Goal: Task Accomplishment & Management: Manage account settings

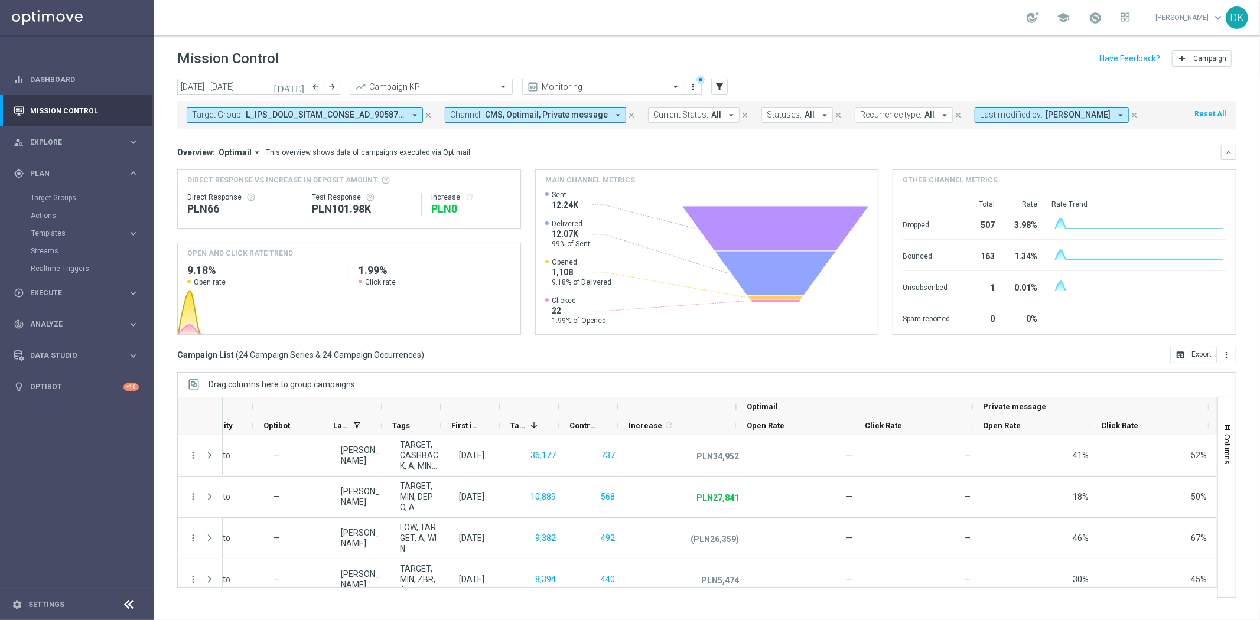
scroll to position [0, 603]
drag, startPoint x: 45, startPoint y: 199, endPoint x: 138, endPoint y: 7, distance: 213.2
click at [45, 199] on link "Target Groups" at bounding box center [77, 197] width 92 height 9
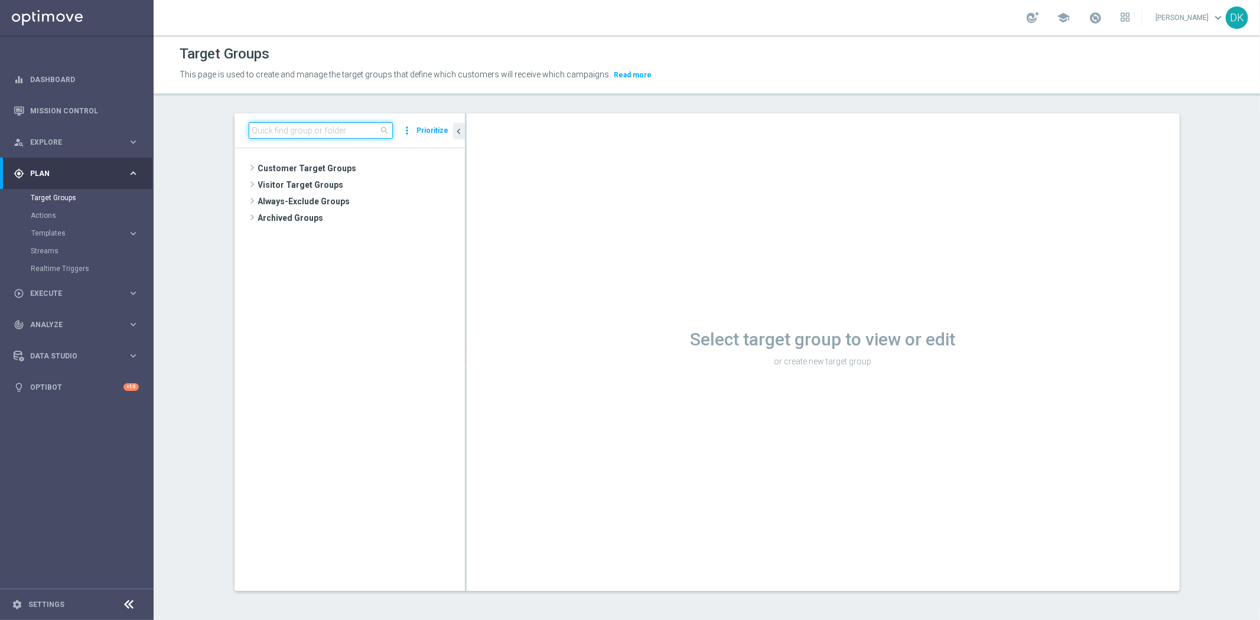
click at [343, 133] on input at bounding box center [321, 130] width 144 height 17
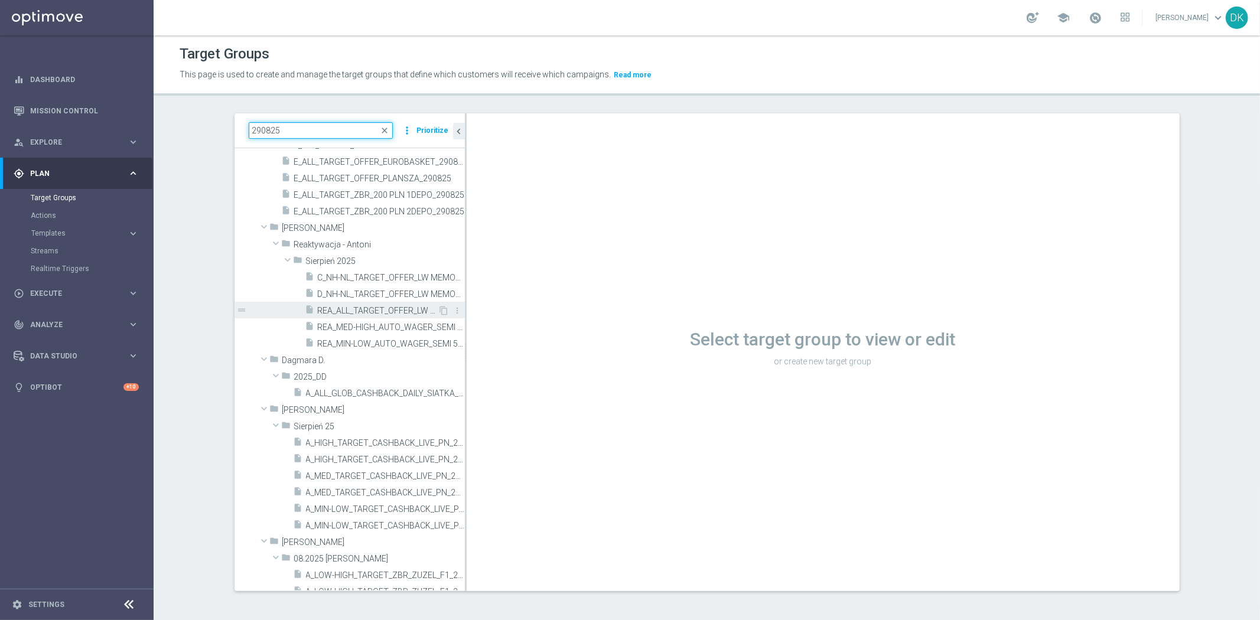
scroll to position [197, 0]
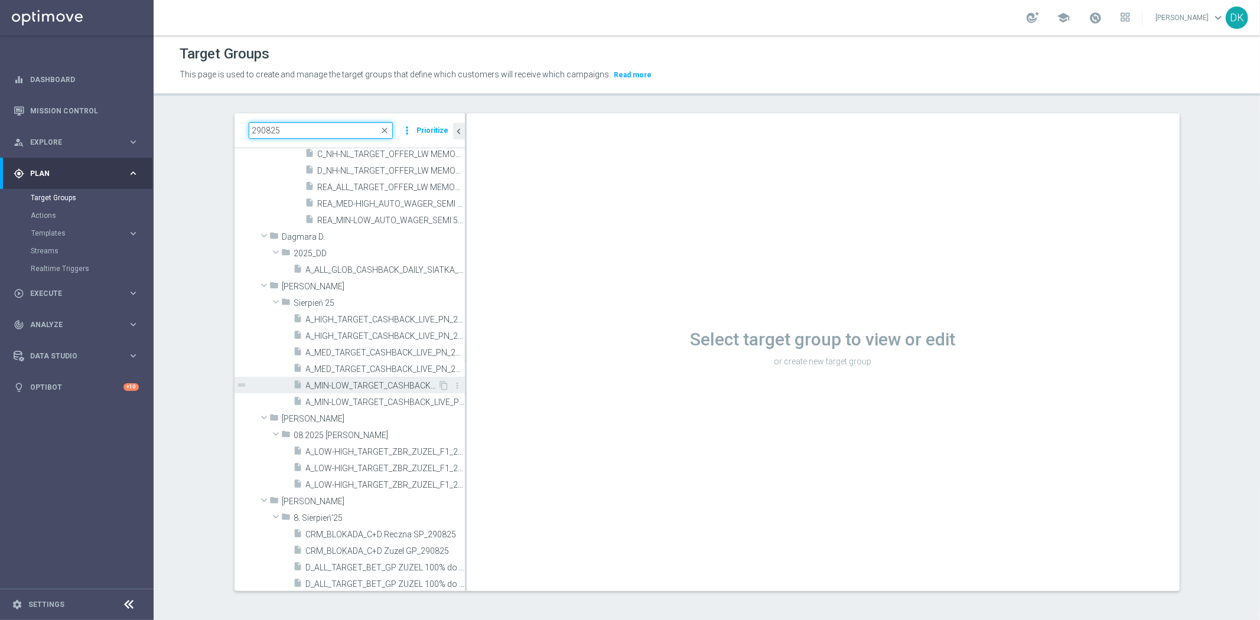
type input "290825"
click at [361, 388] on span "A_MIN-LOW_TARGET_CASHBACK_LIVE_PN_290825" at bounding box center [372, 386] width 132 height 10
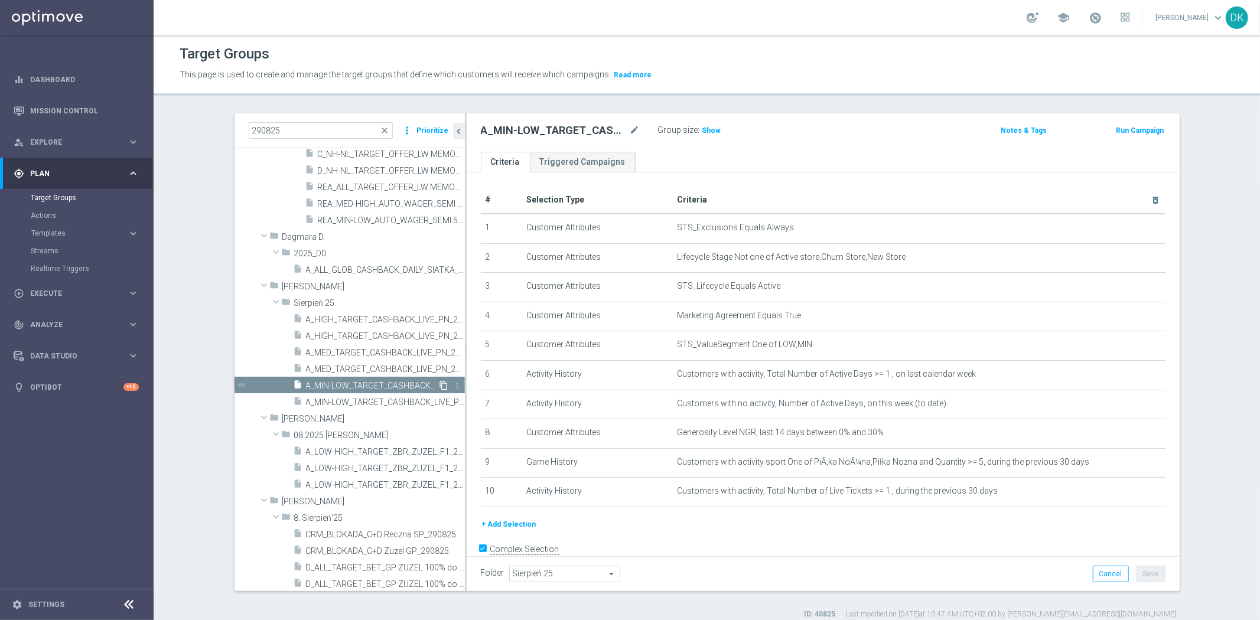
click at [439, 387] on icon "content_copy" at bounding box center [443, 385] width 9 height 9
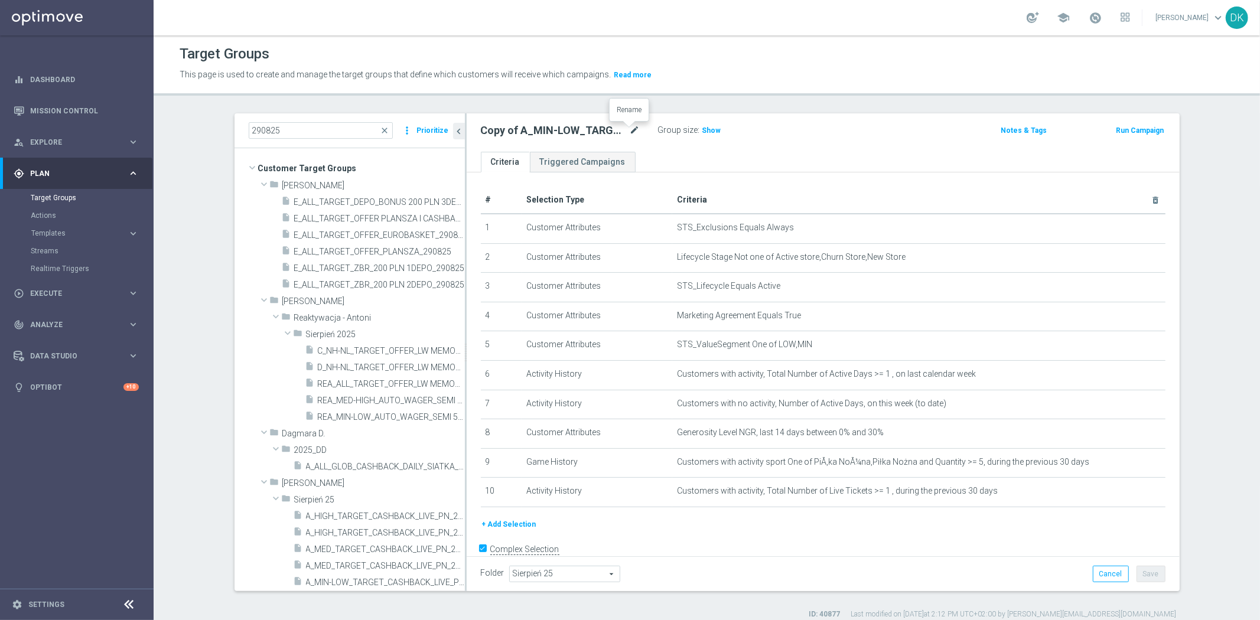
click at [630, 133] on icon "mode_edit" at bounding box center [635, 130] width 11 height 14
type input "A_MIN-LOW_TARGET_ZBR_ME_KOSZ_50DO50_020925"
click at [707, 182] on div "# Selection Type Criteria delete_forever 1 Customer Attributes STS_Exclusions E…" at bounding box center [823, 383] width 713 height 422
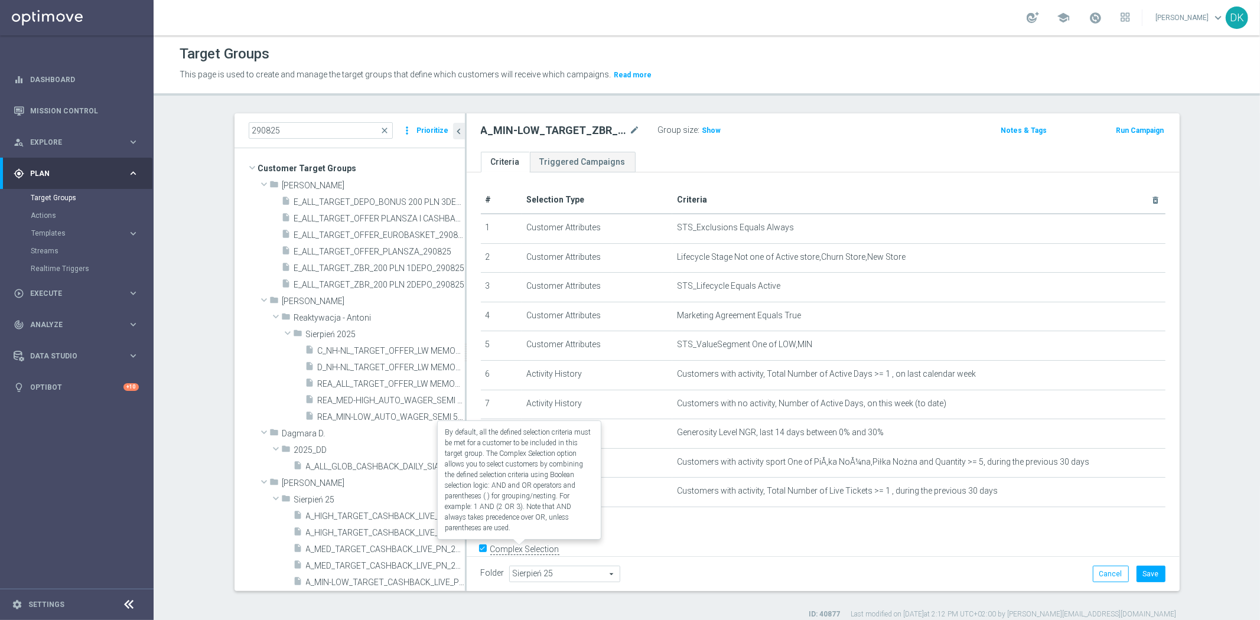
click at [490, 545] on label "Complex Selection" at bounding box center [524, 549] width 69 height 11
click at [488, 545] on input "Complex Selection" at bounding box center [485, 550] width 8 height 17
checkbox input "false"
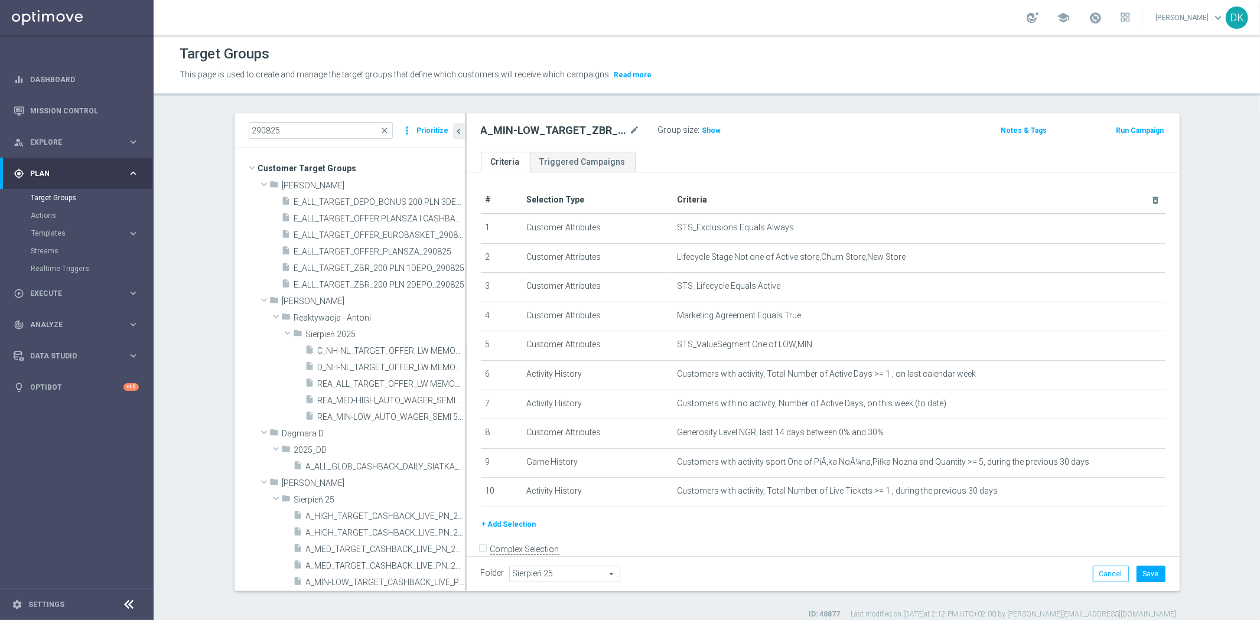
scroll to position [1, 0]
click at [1136, 372] on icon "delete_forever" at bounding box center [1140, 373] width 9 height 9
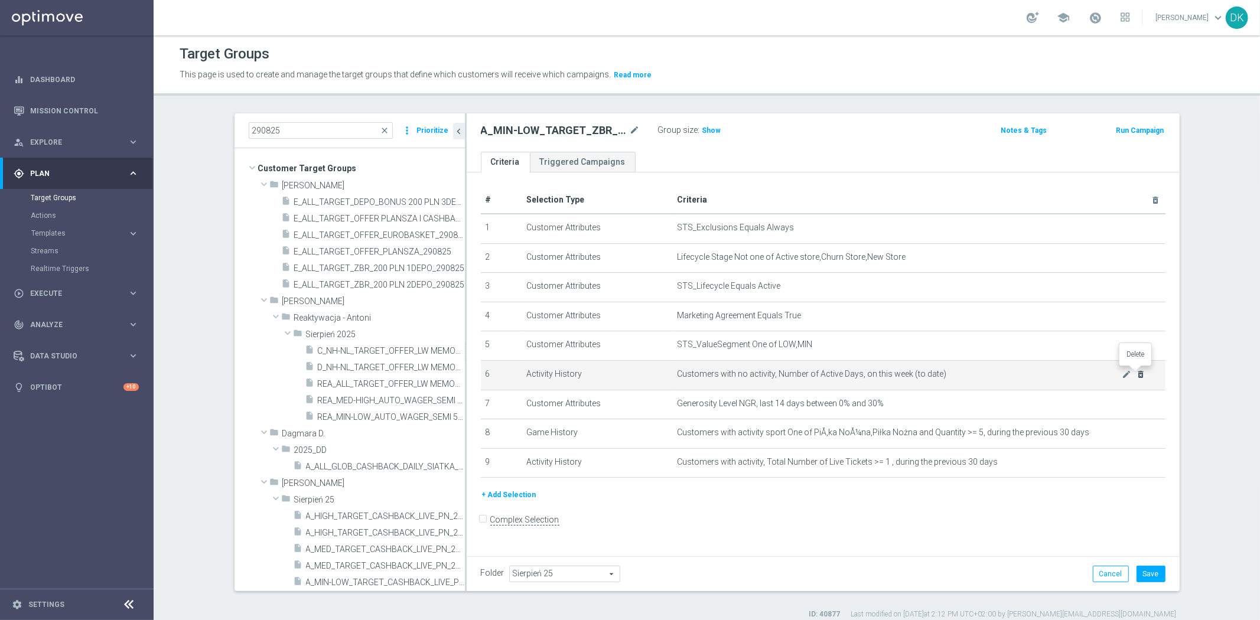
click at [1136, 374] on icon "delete_forever" at bounding box center [1140, 374] width 9 height 9
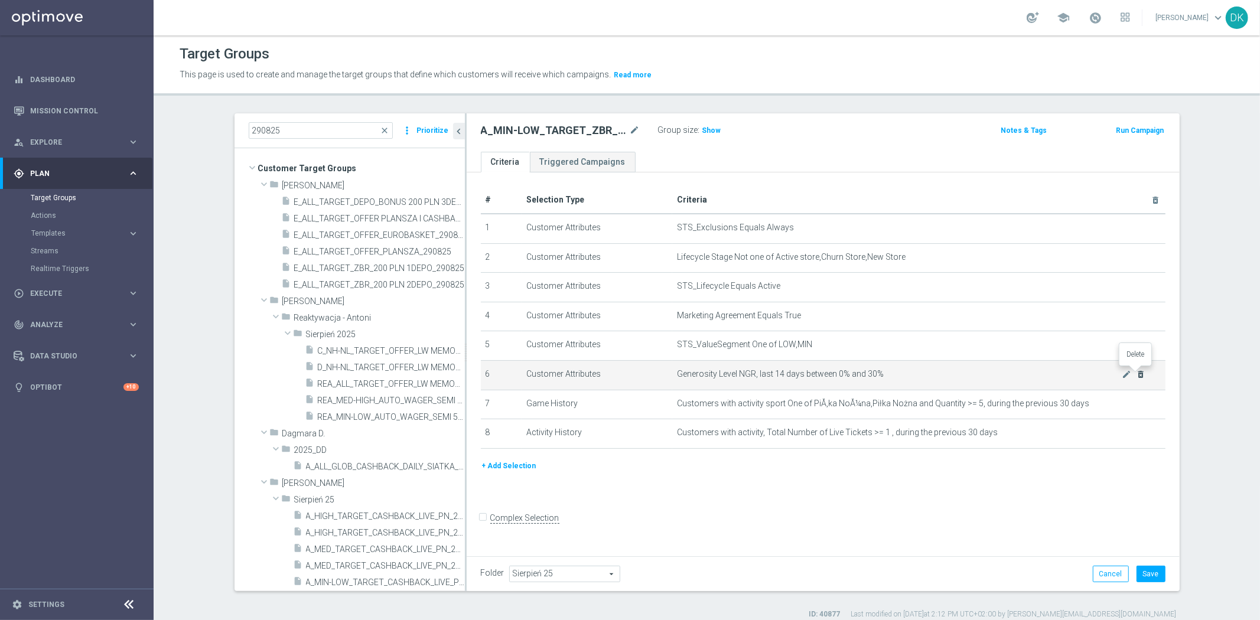
click at [1136, 374] on icon "delete_forever" at bounding box center [1140, 374] width 9 height 9
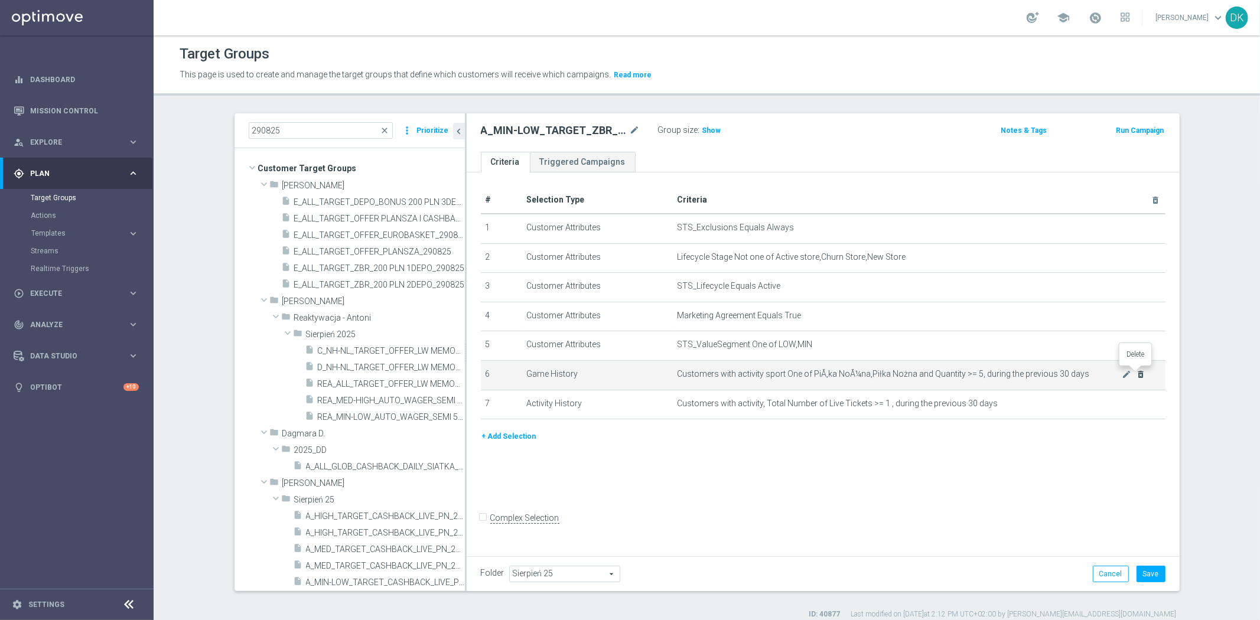
click at [1136, 374] on icon "delete_forever" at bounding box center [1140, 374] width 9 height 9
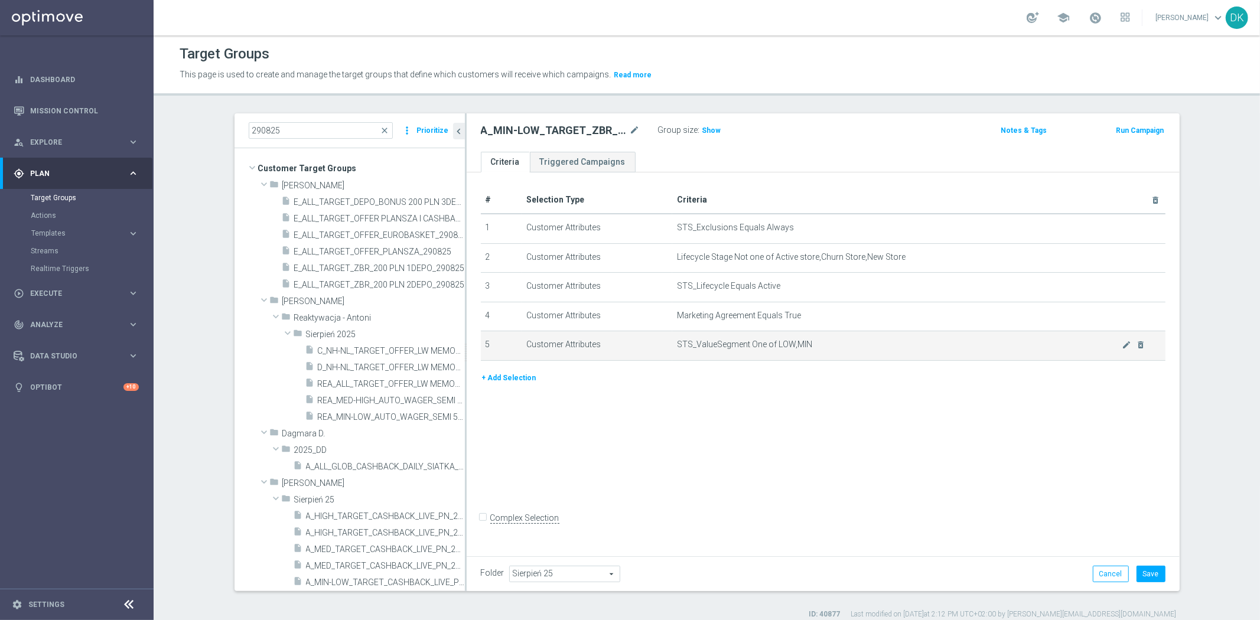
click at [482, 380] on button "+ Add Selection" at bounding box center [509, 377] width 57 height 13
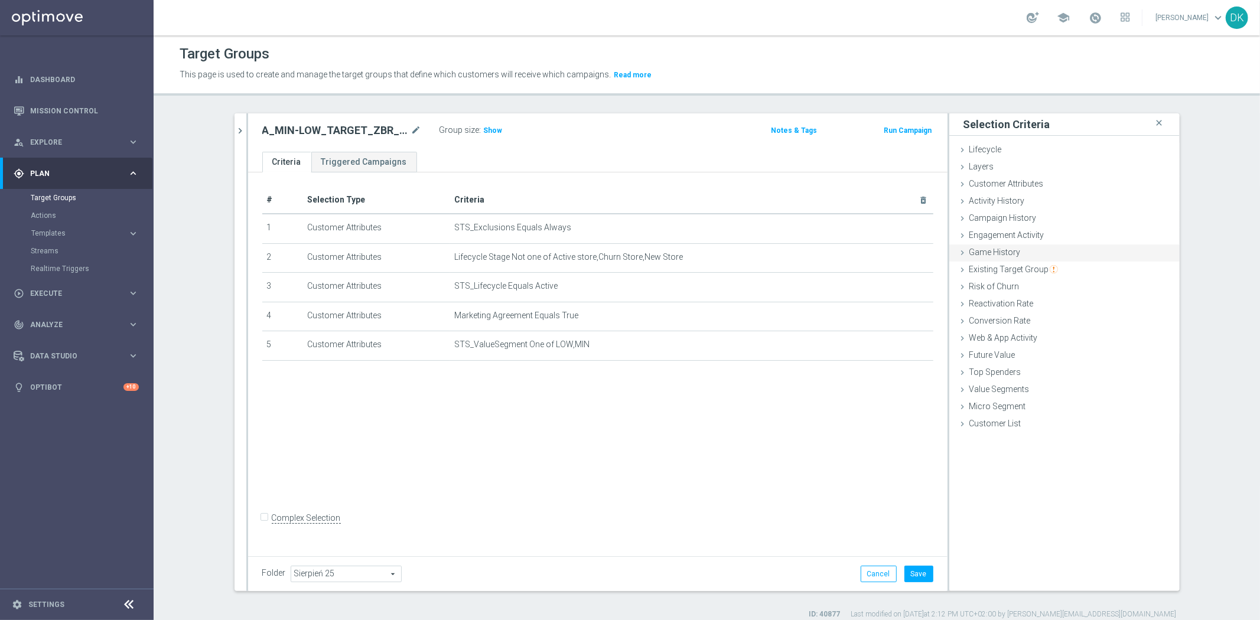
click at [975, 249] on span "Game History" at bounding box center [994, 251] width 51 height 9
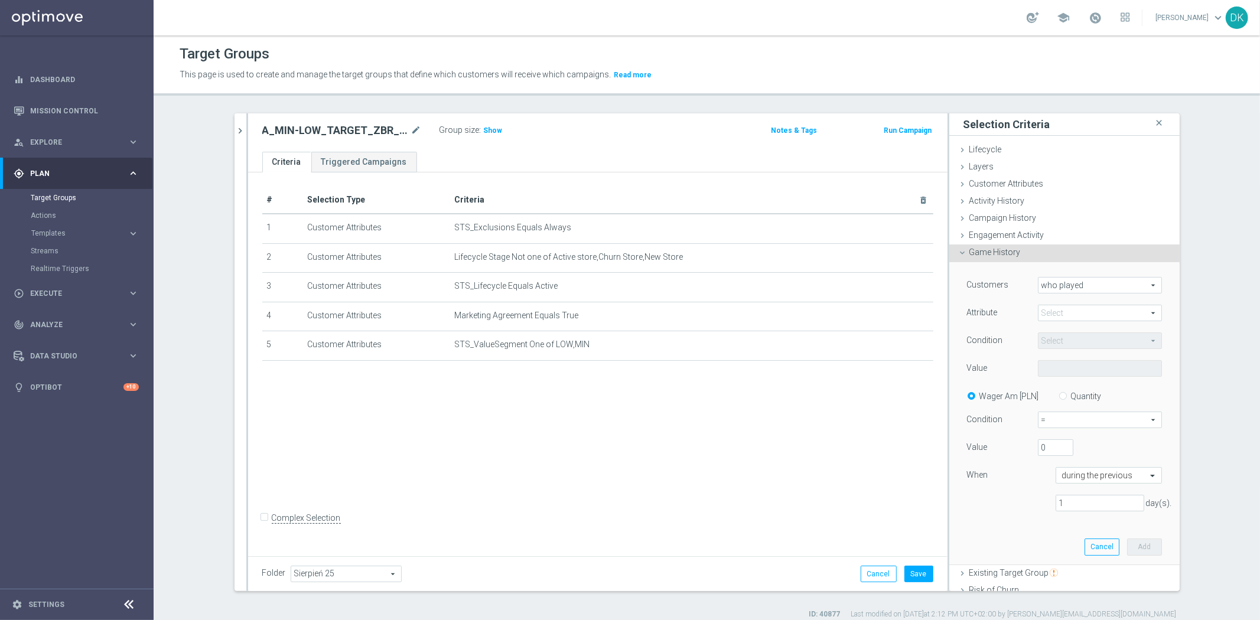
click at [1070, 321] on div "Attribute Select arrow_drop_down search" at bounding box center [1064, 314] width 213 height 19
click at [1070, 320] on span at bounding box center [1099, 312] width 123 height 15
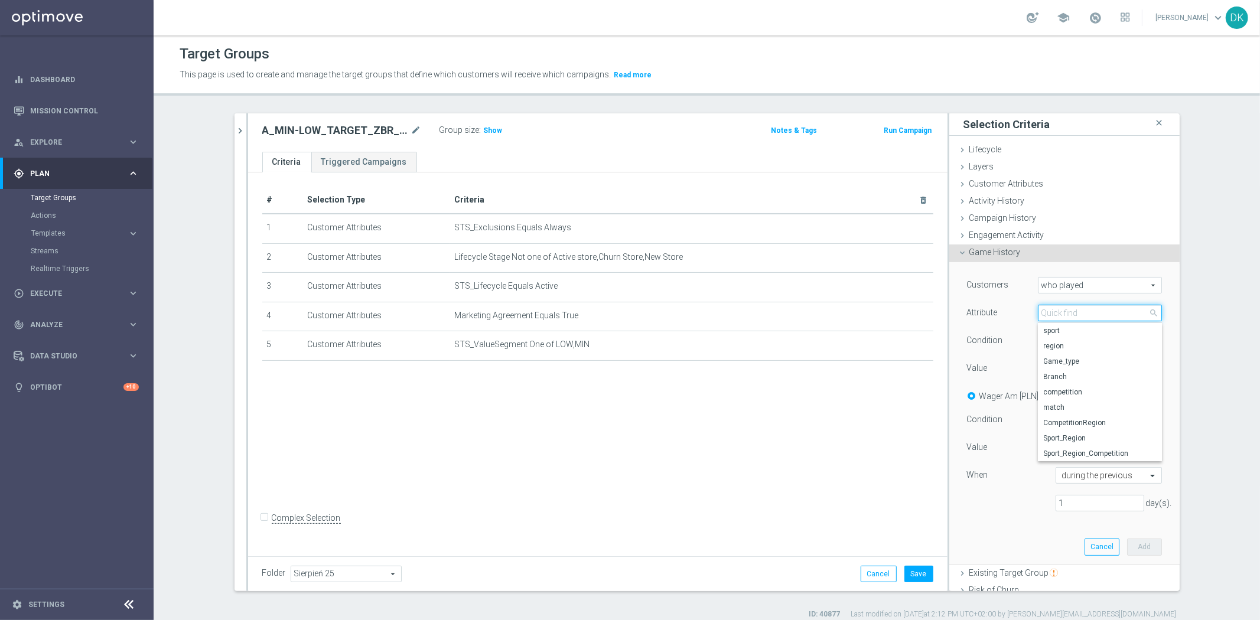
click at [1070, 320] on input "search" at bounding box center [1100, 313] width 124 height 17
click at [1066, 327] on span "sport" at bounding box center [1100, 330] width 112 height 9
type input "sport"
click at [1070, 345] on span "Equals" at bounding box center [1099, 340] width 123 height 15
click at [1057, 449] on span "One of" at bounding box center [1100, 450] width 112 height 9
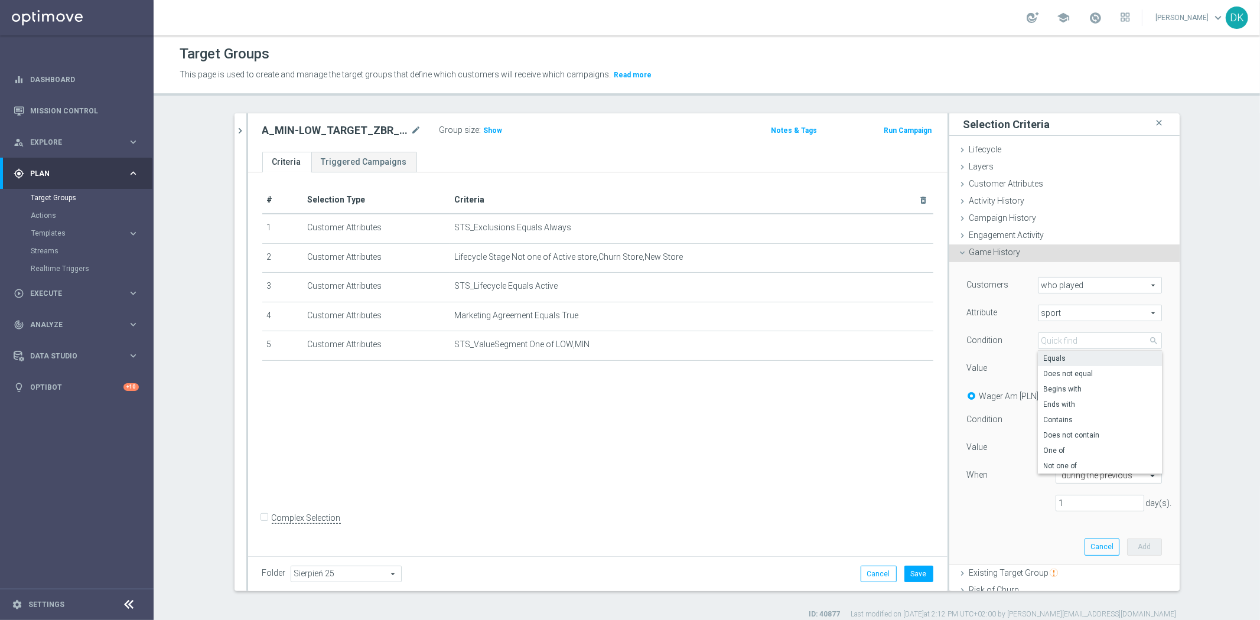
type input "One of"
click at [1066, 363] on span at bounding box center [1099, 368] width 123 height 15
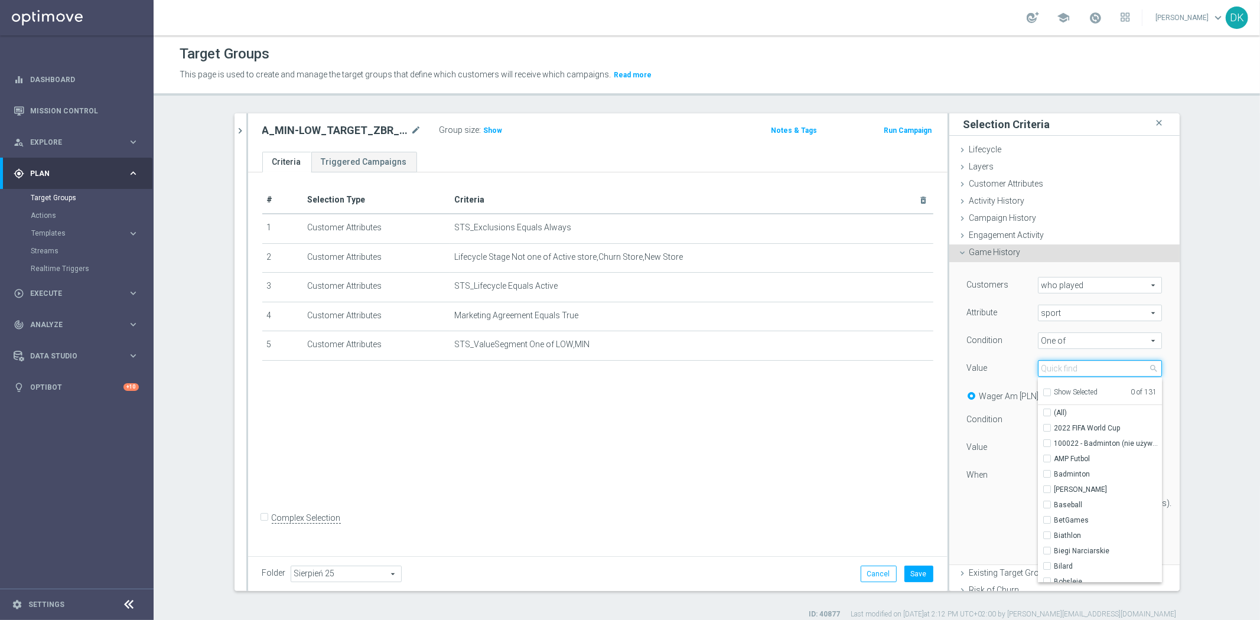
click at [1066, 363] on input "search" at bounding box center [1100, 368] width 124 height 17
type input "ko"
click at [1047, 459] on input "KoszykÃ³wka" at bounding box center [1051, 459] width 8 height 8
checkbox input "true"
type input "KoszykÃ³wka"
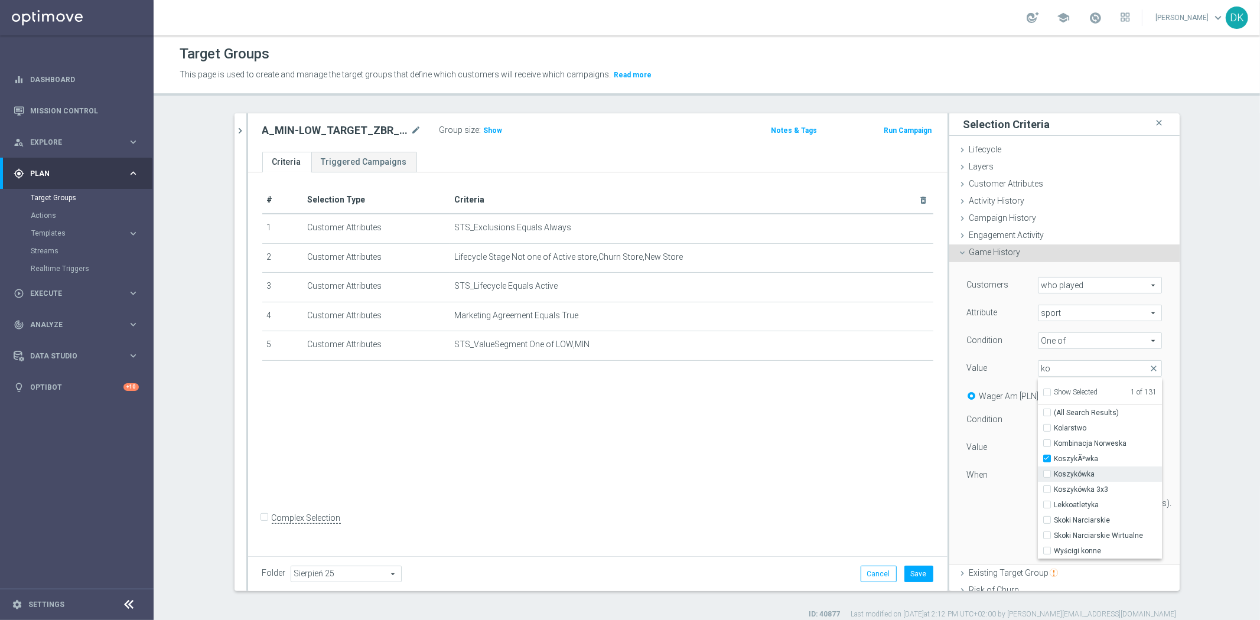
click at [1047, 471] on input "Koszykówka" at bounding box center [1051, 475] width 8 height 8
checkbox input "true"
type input "Selected 2 of 131"
click at [993, 530] on div "Customers who played who played arrow_drop_down search Attribute sport sport ar…" at bounding box center [1064, 413] width 213 height 302
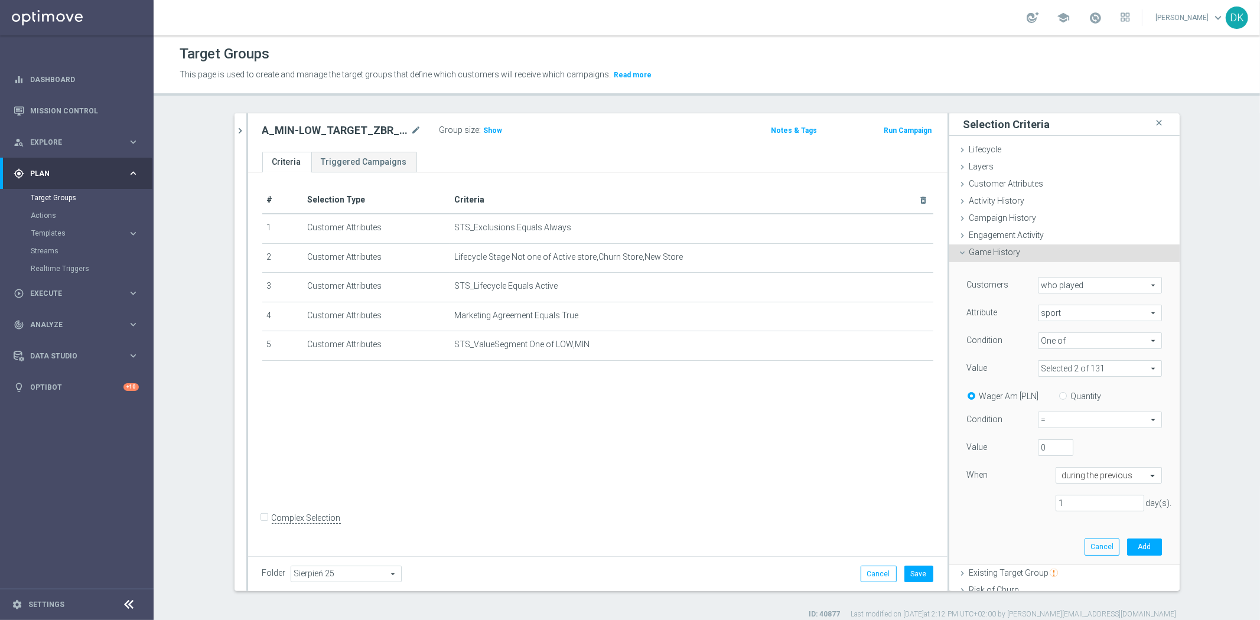
click at [1061, 396] on input "Quantity" at bounding box center [1065, 394] width 8 height 8
radio input "true"
click at [1051, 429] on div "Condition = = arrow_drop_down search" at bounding box center [1064, 421] width 213 height 19
click at [1060, 424] on span "=" at bounding box center [1099, 419] width 123 height 15
click at [1065, 483] on span ">=" at bounding box center [1099, 482] width 111 height 9
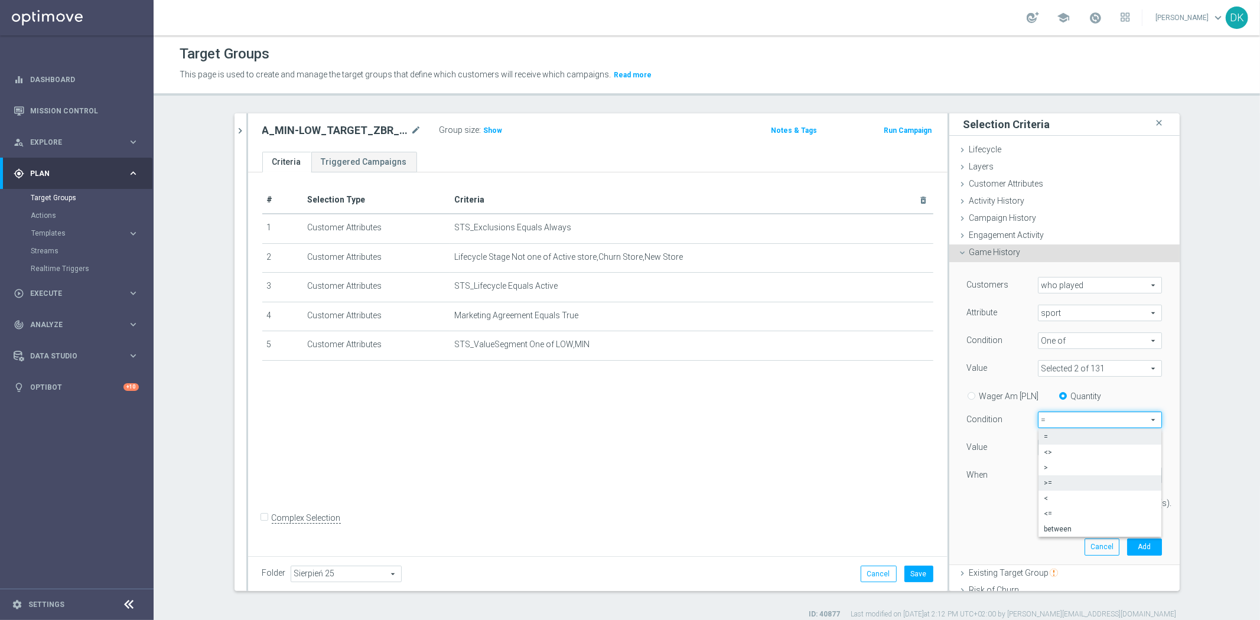
type input ">="
drag, startPoint x: 1043, startPoint y: 446, endPoint x: 1005, endPoint y: 447, distance: 37.8
click at [1005, 447] on div "Value 0" at bounding box center [1064, 448] width 213 height 19
type input "3"
click at [1083, 504] on input "1" at bounding box center [1099, 503] width 89 height 17
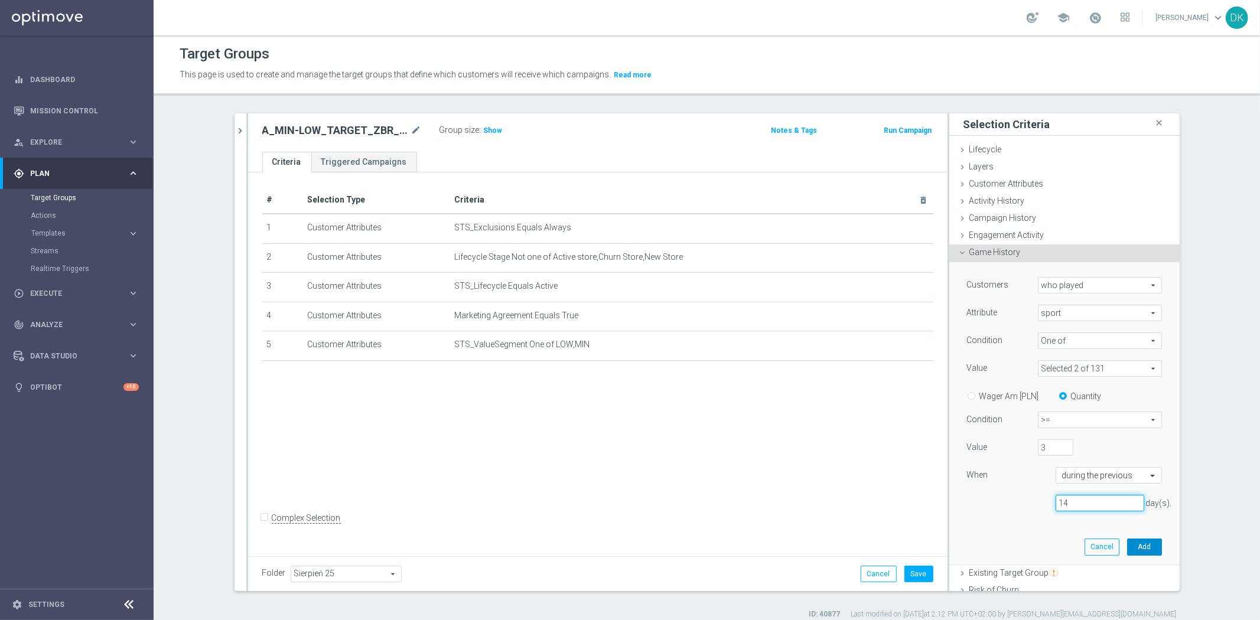
type input "14"
click at [1136, 550] on button "Add" at bounding box center [1144, 547] width 35 height 17
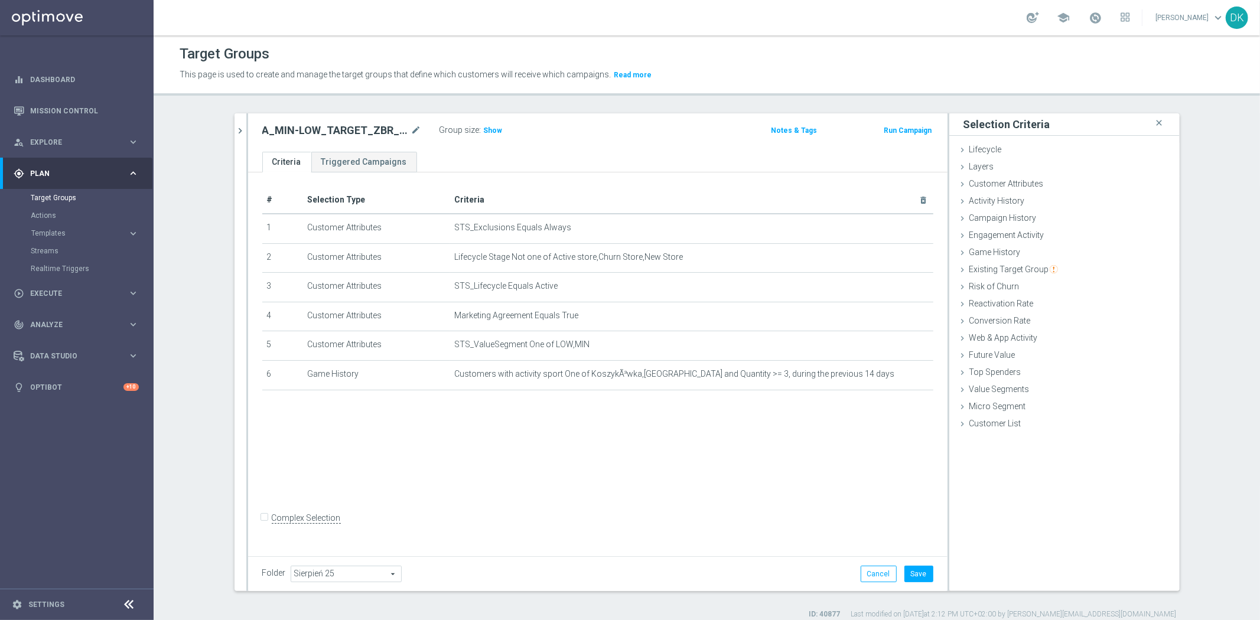
click at [710, 443] on div "# Selection Type Criteria delete_forever 1 Customer Attributes STS_Exclusions E…" at bounding box center [597, 362] width 699 height 380
click at [236, 127] on icon "chevron_right" at bounding box center [240, 130] width 11 height 11
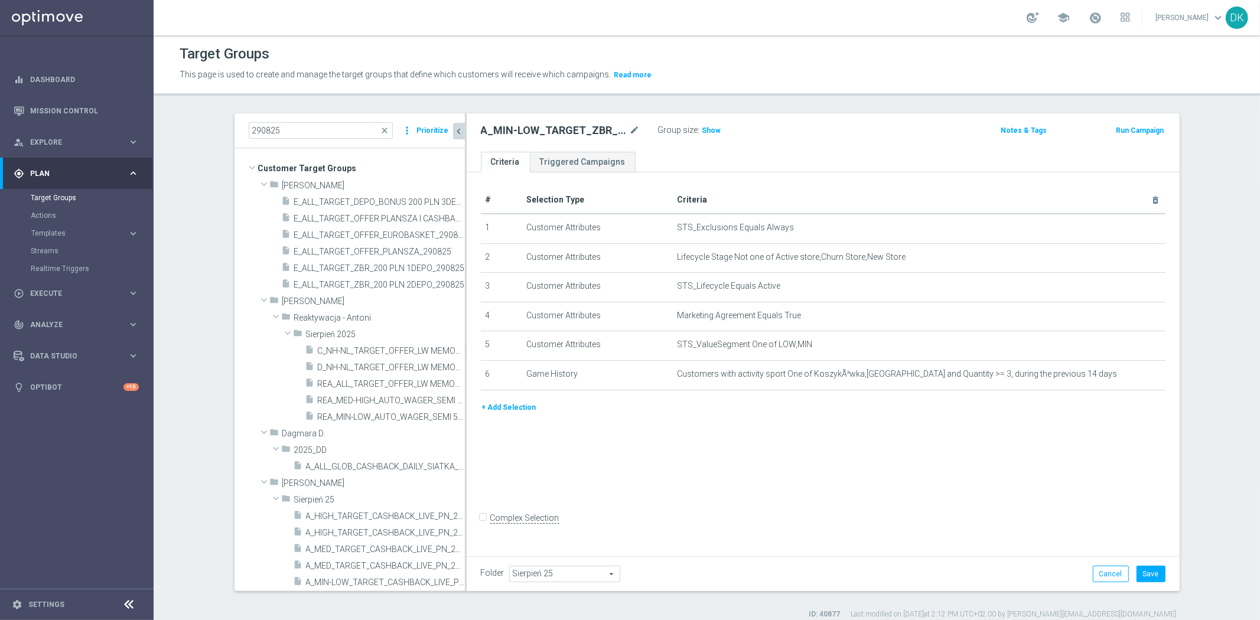
click at [491, 405] on button "+ Add Selection" at bounding box center [509, 407] width 57 height 13
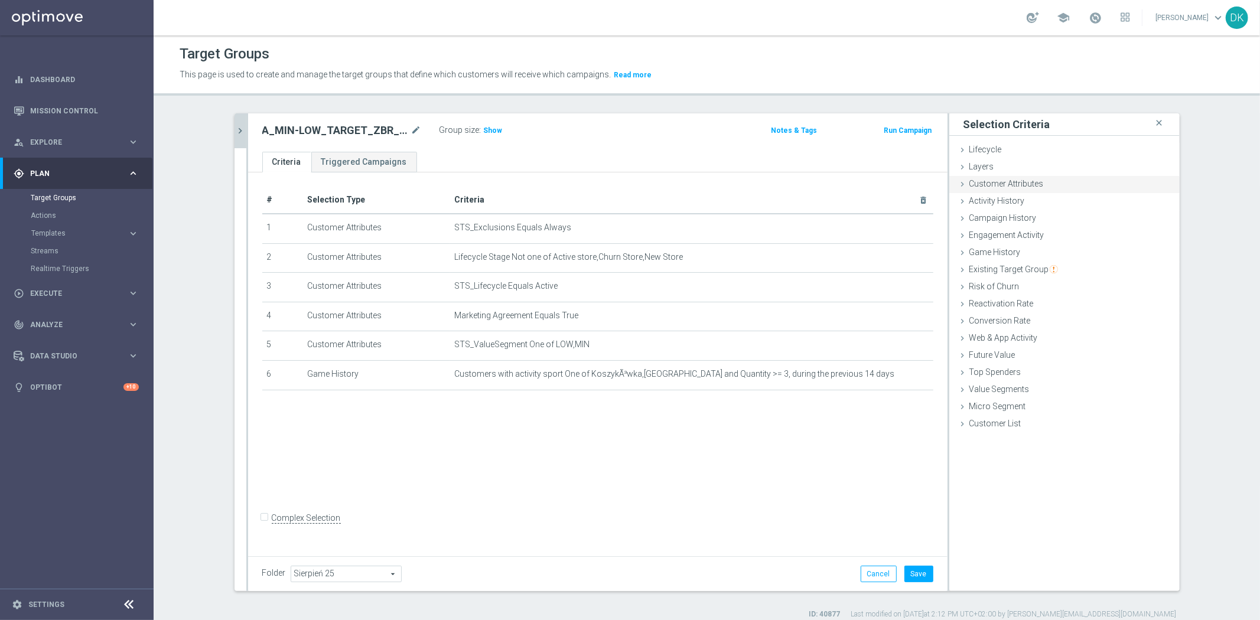
click at [1030, 188] on div "Customer Attributes done" at bounding box center [1064, 185] width 230 height 18
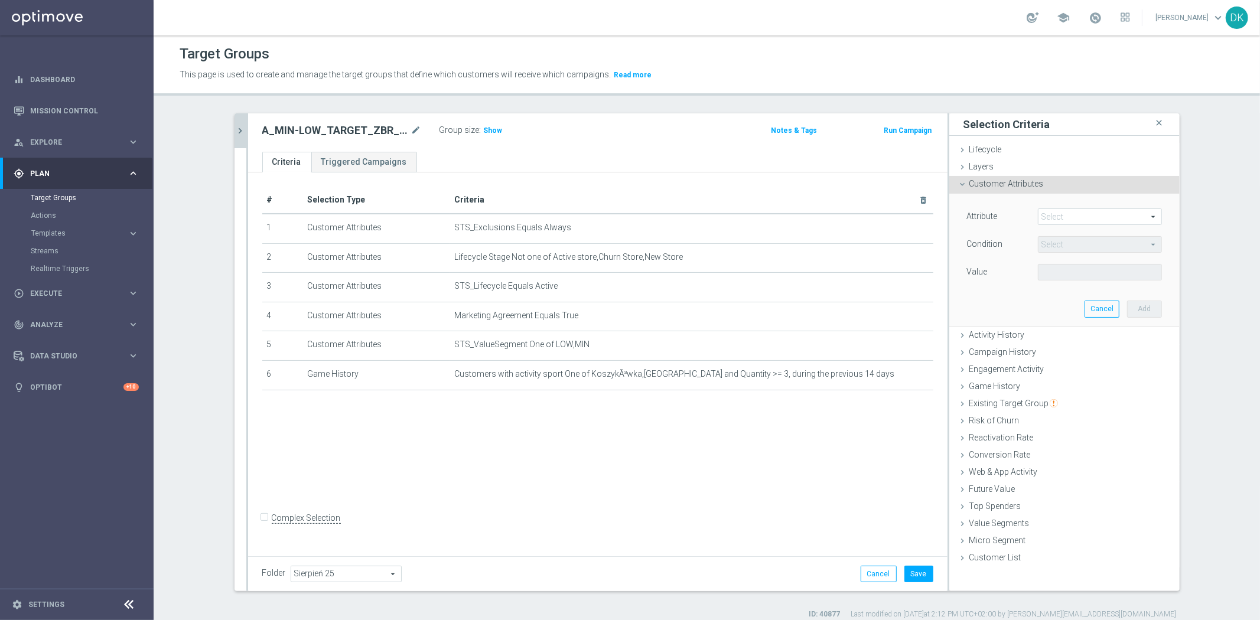
click at [1047, 186] on div "Customer Attributes done" at bounding box center [1064, 185] width 230 height 18
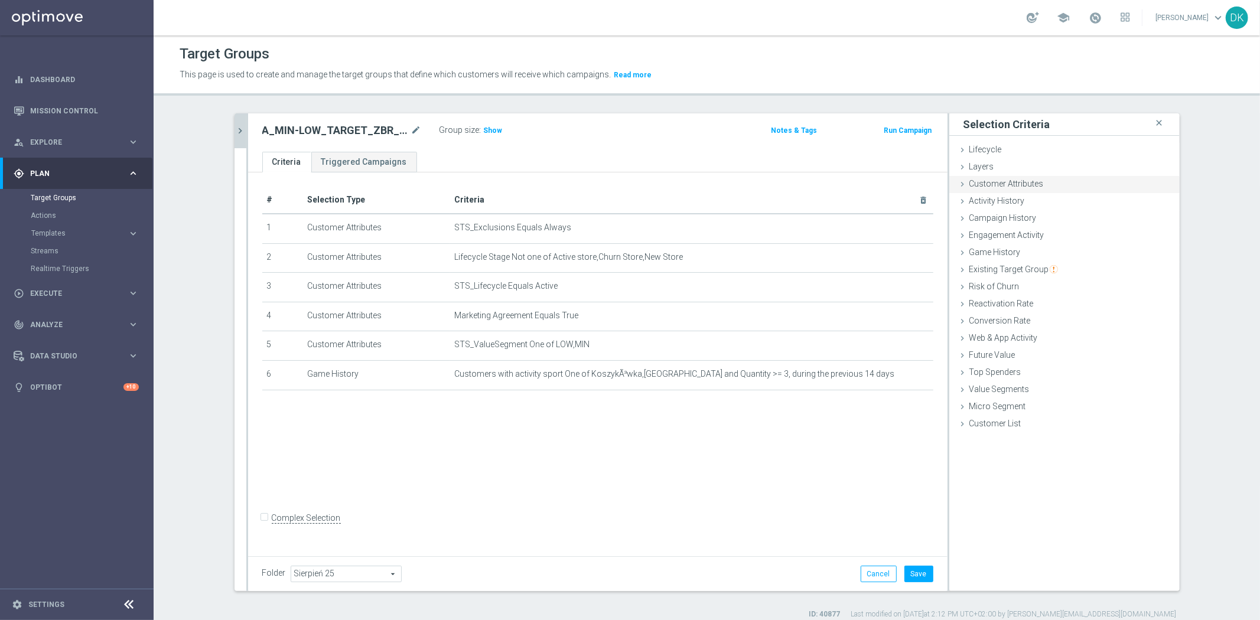
click at [1047, 186] on div "Customer Attributes done" at bounding box center [1064, 185] width 230 height 18
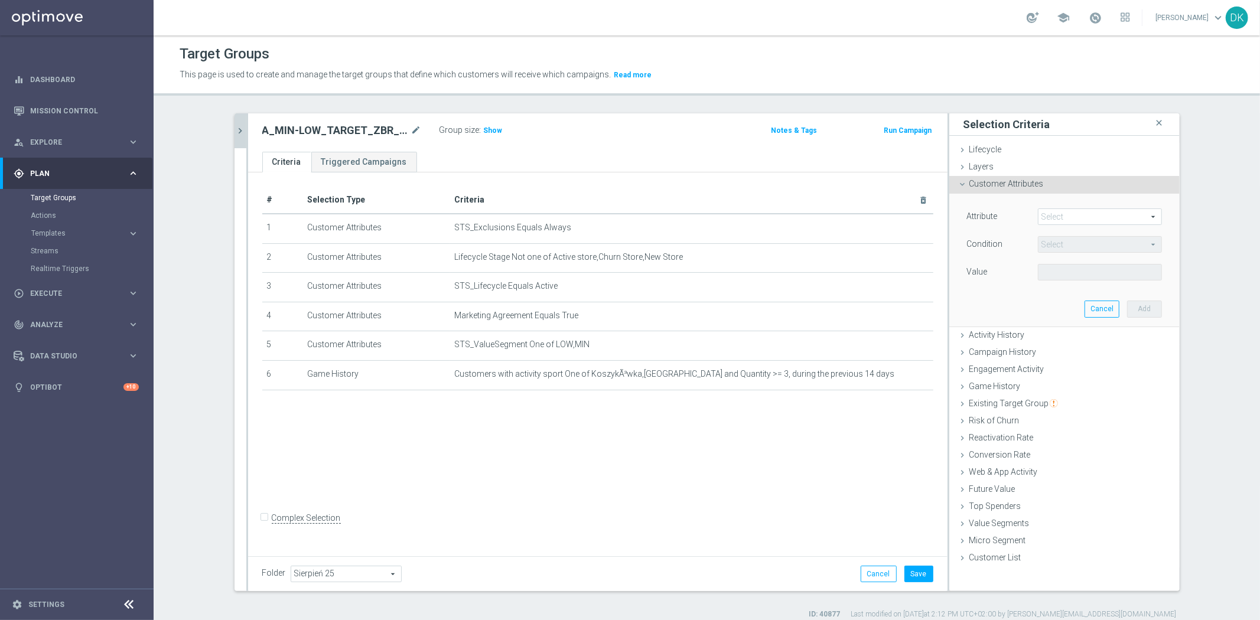
click at [1064, 219] on span at bounding box center [1099, 216] width 123 height 15
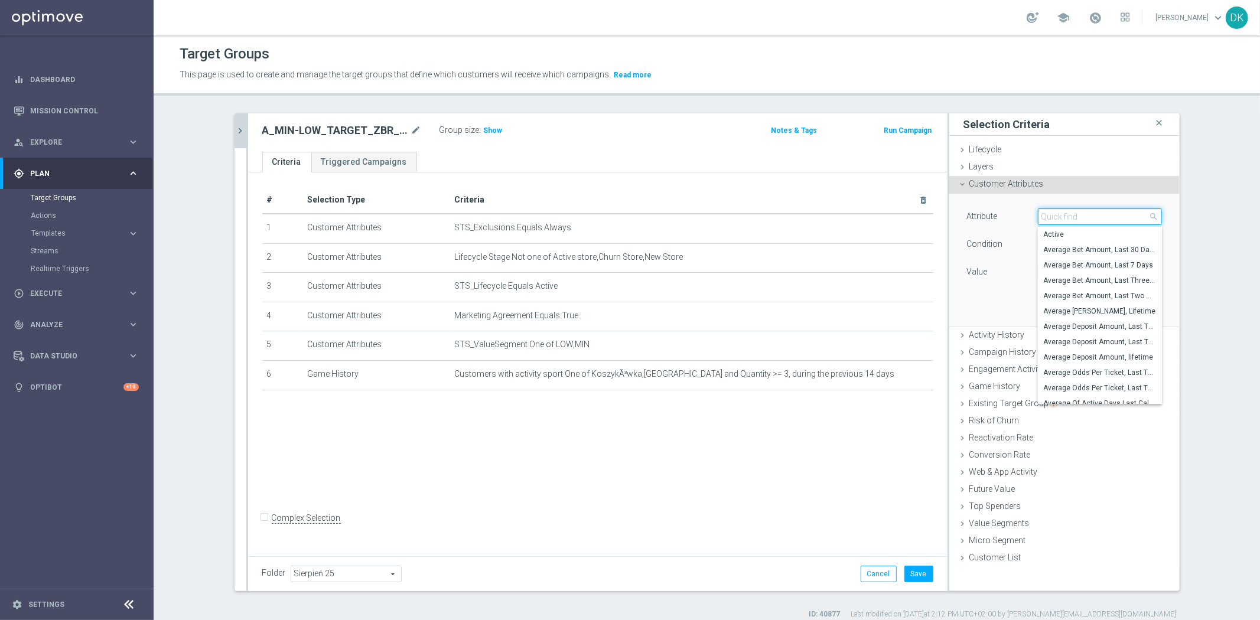
click at [1064, 219] on input "search" at bounding box center [1100, 216] width 124 height 17
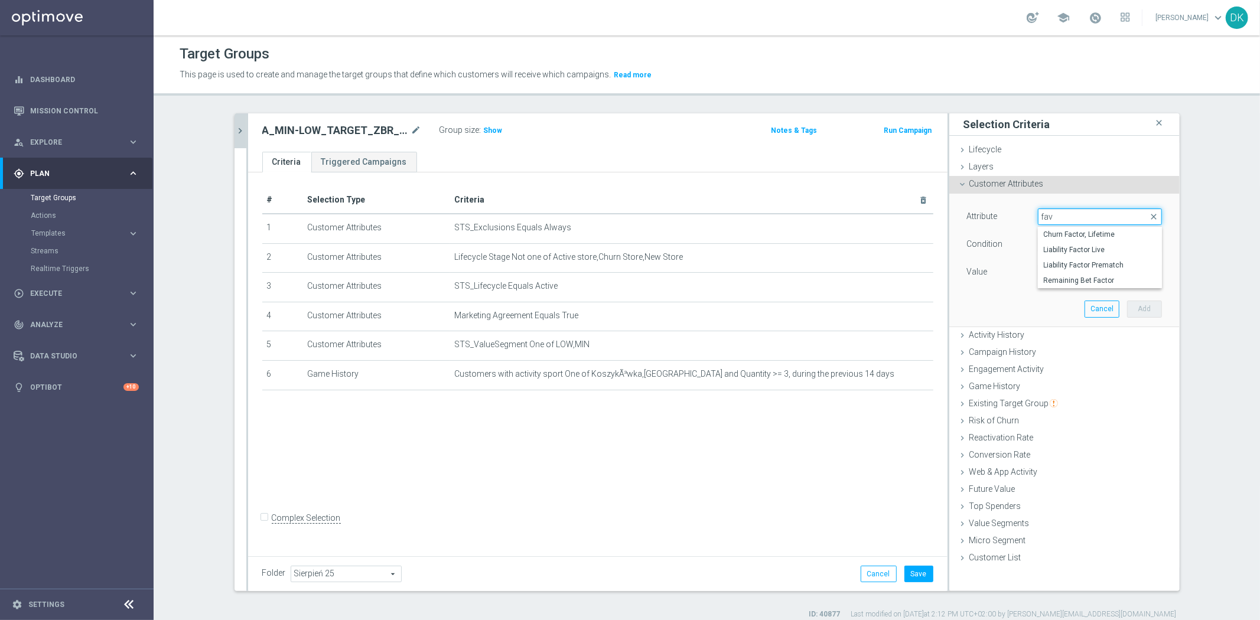
type input "favo"
click at [1096, 247] on span "Favorite Sport, Last Three Months" at bounding box center [1100, 249] width 112 height 9
type input "Favorite Sport, Last Three Months"
type input "Equals"
click at [1080, 245] on span "Equals" at bounding box center [1099, 244] width 123 height 15
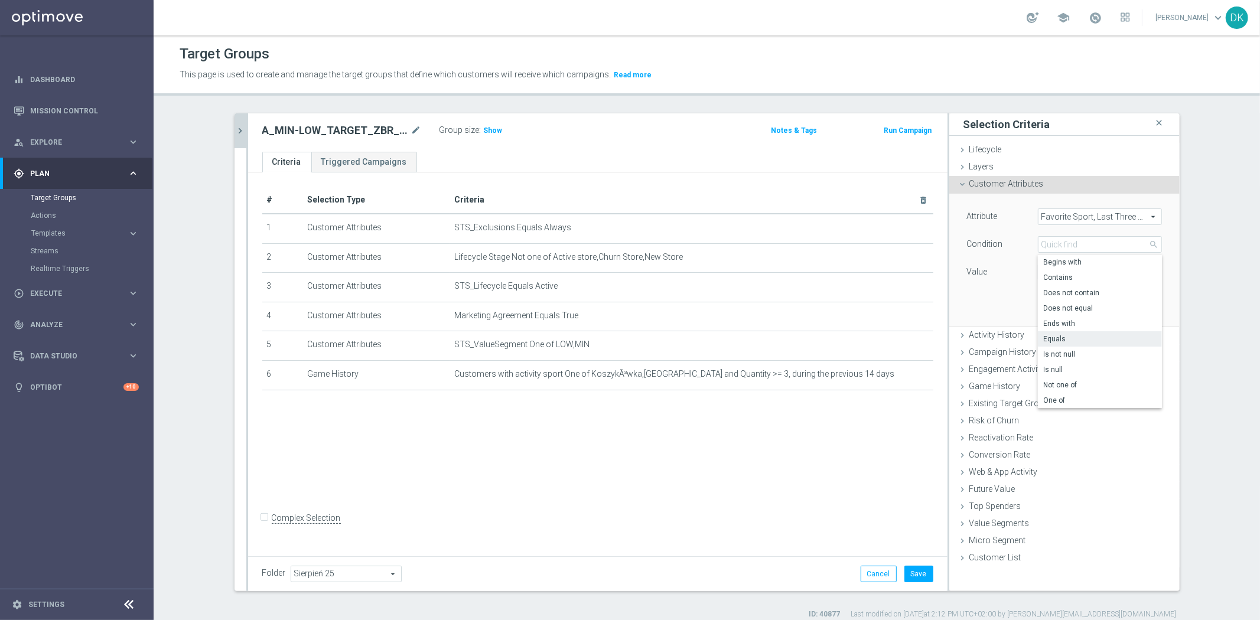
click at [996, 298] on div "Attribute Favorite Sport, Last Three Months Favorite Sport, Last Three Months a…" at bounding box center [1064, 260] width 213 height 132
click at [1064, 273] on span at bounding box center [1099, 272] width 123 height 15
click at [1064, 273] on input "search" at bounding box center [1100, 272] width 124 height 17
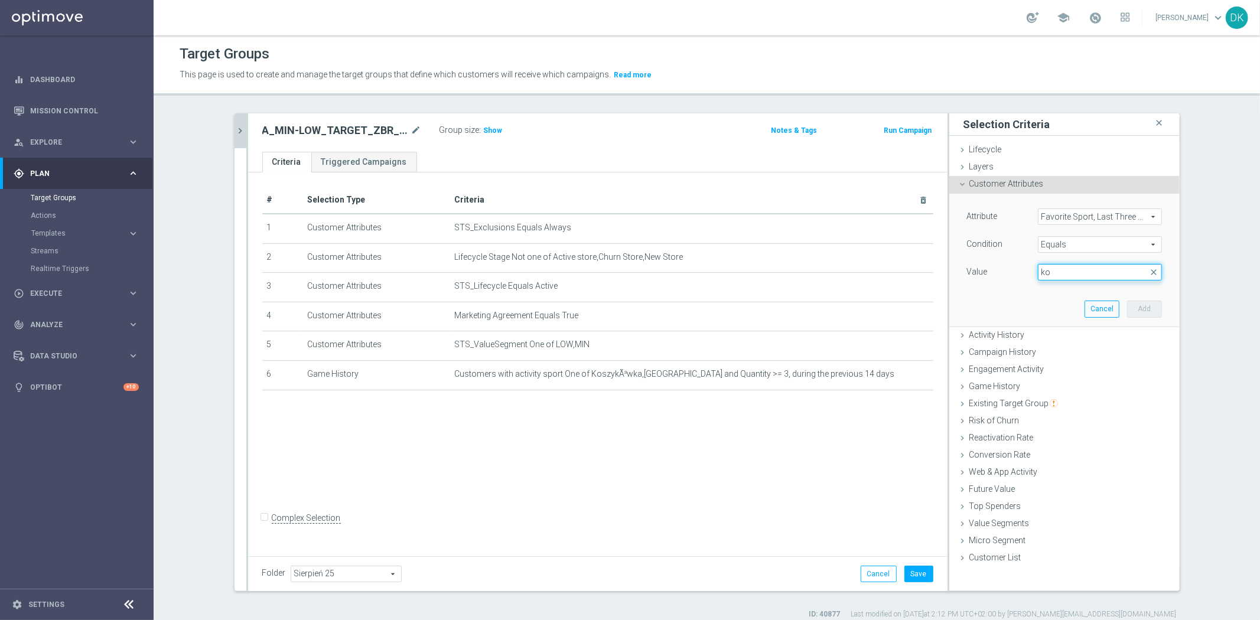
type input "k"
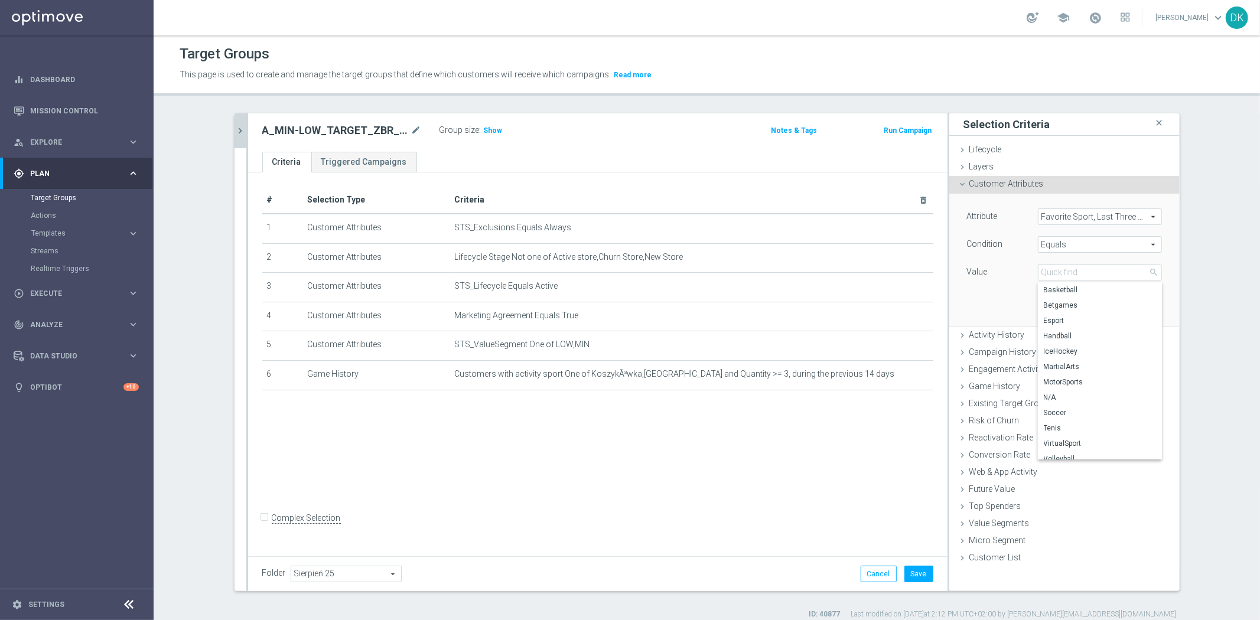
click at [1094, 285] on span "Basketball" at bounding box center [1100, 289] width 112 height 9
type input "Basketball"
click at [1146, 305] on button "Add" at bounding box center [1144, 309] width 35 height 17
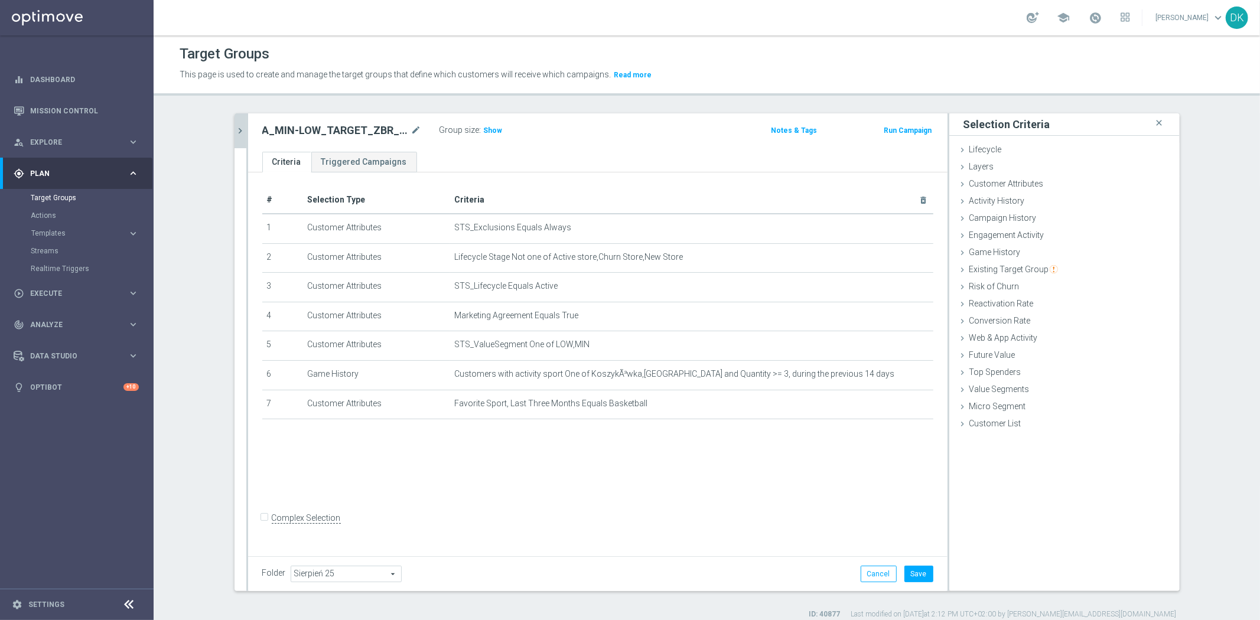
click at [235, 133] on icon "chevron_right" at bounding box center [240, 130] width 11 height 11
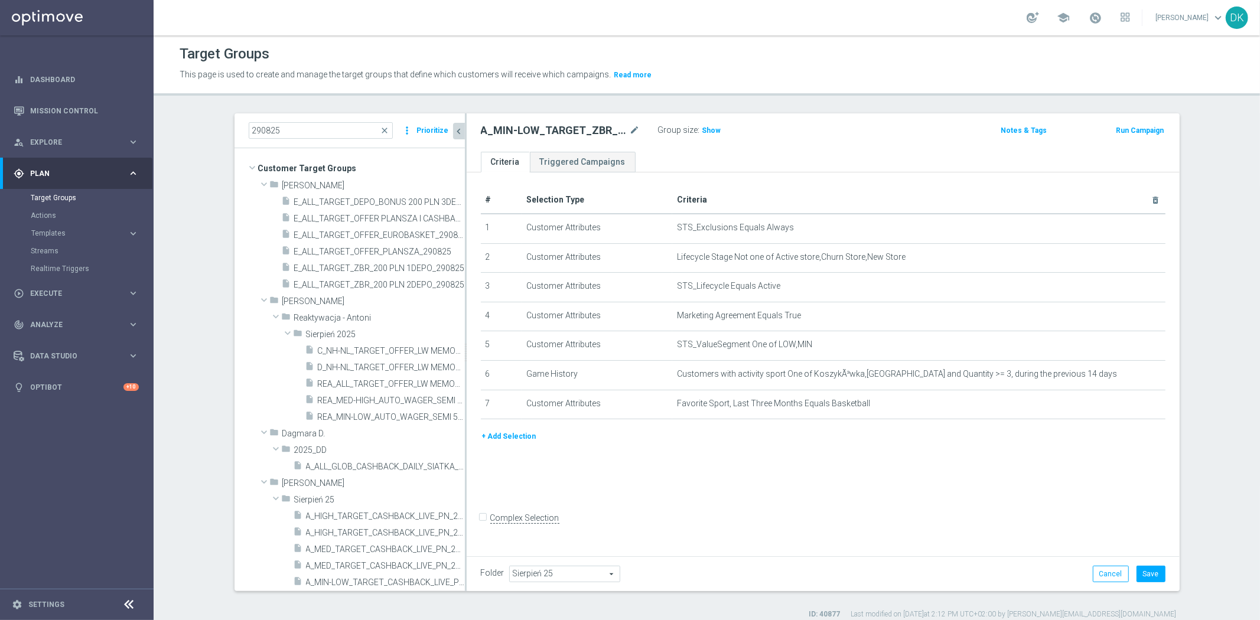
click at [516, 437] on button "+ Add Selection" at bounding box center [509, 436] width 57 height 13
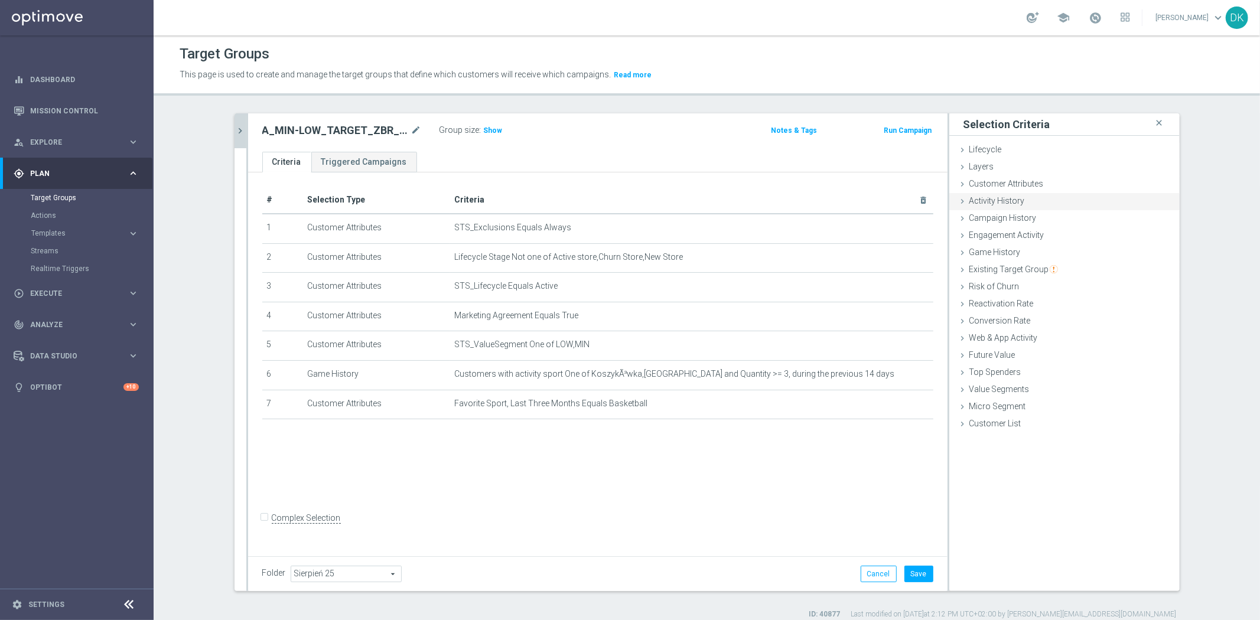
click at [996, 204] on span "Activity History" at bounding box center [997, 200] width 56 height 9
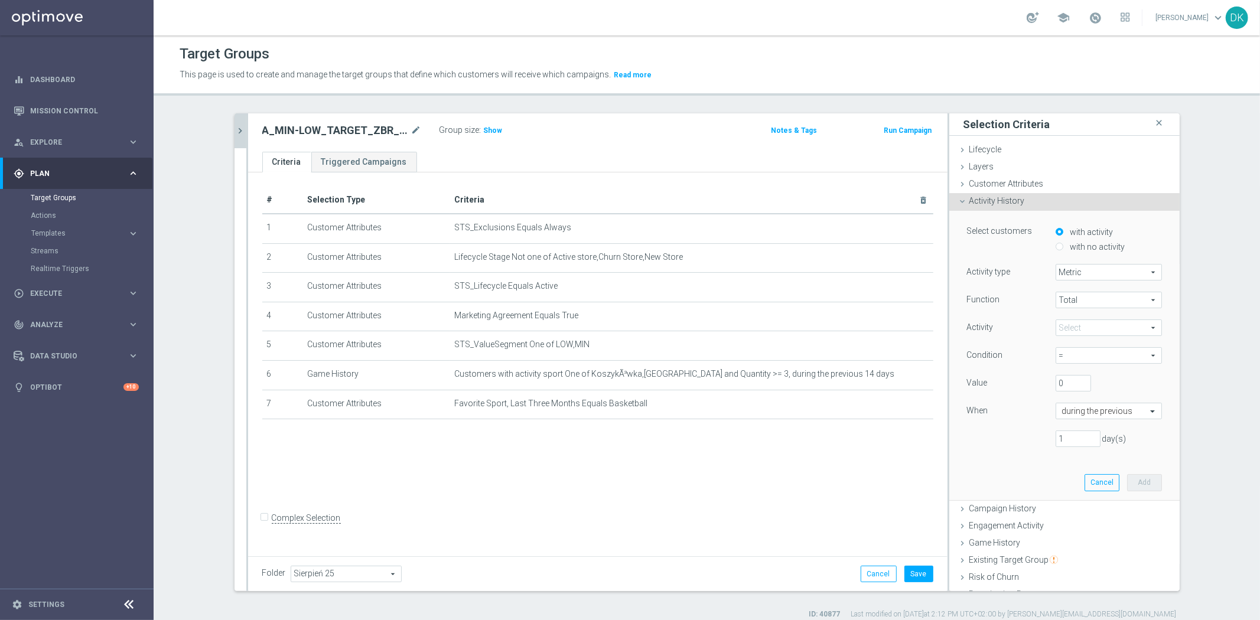
click at [1055, 249] on input "with no activity" at bounding box center [1059, 247] width 8 height 8
radio input "true"
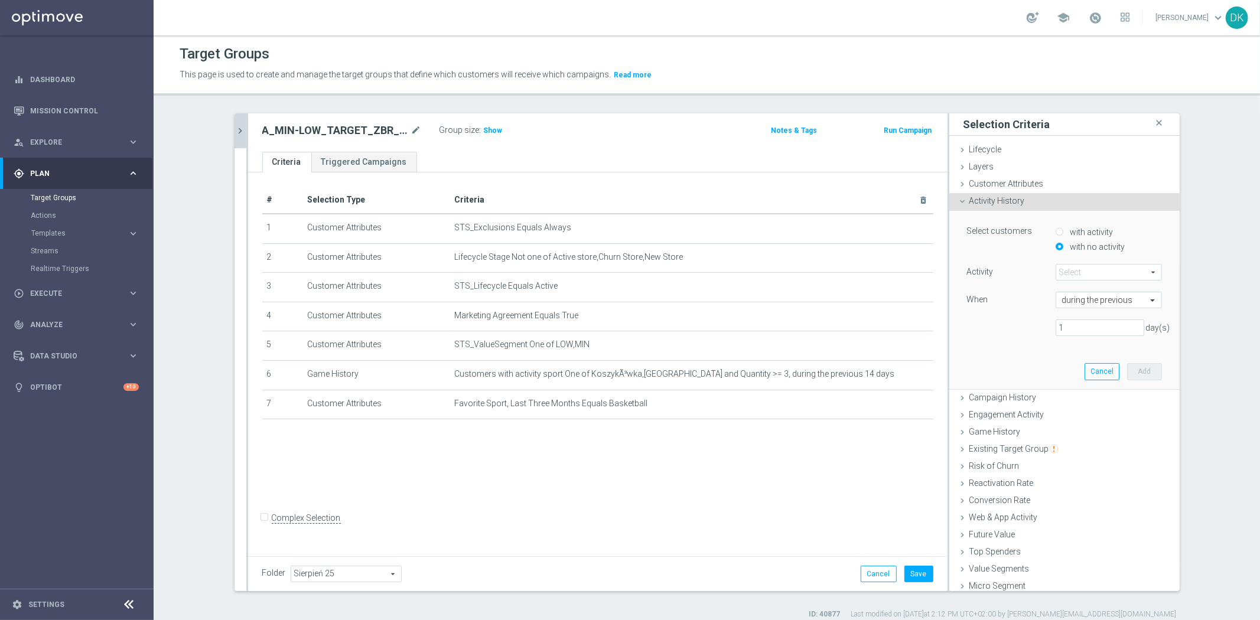
click at [1060, 270] on span at bounding box center [1108, 272] width 105 height 15
click at [0, 0] on input "search" at bounding box center [0, 0] width 0 height 0
type input "tic"
click at [1008, 520] on span "Web & App Activity" at bounding box center [1003, 517] width 69 height 9
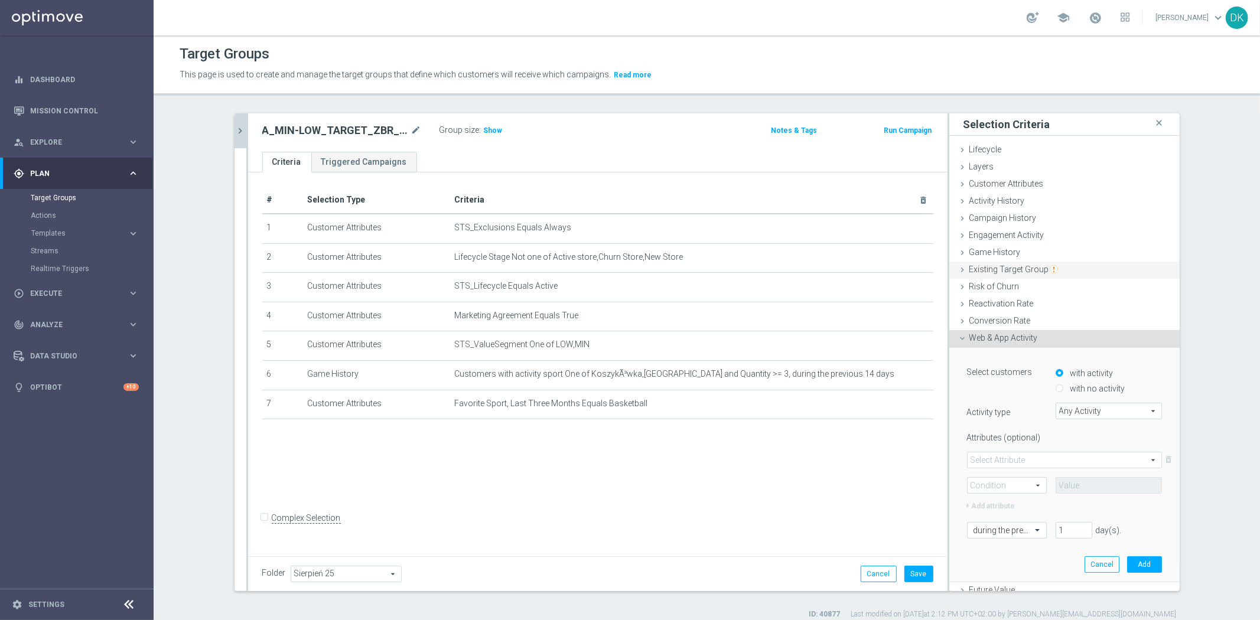
scroll to position [11, 0]
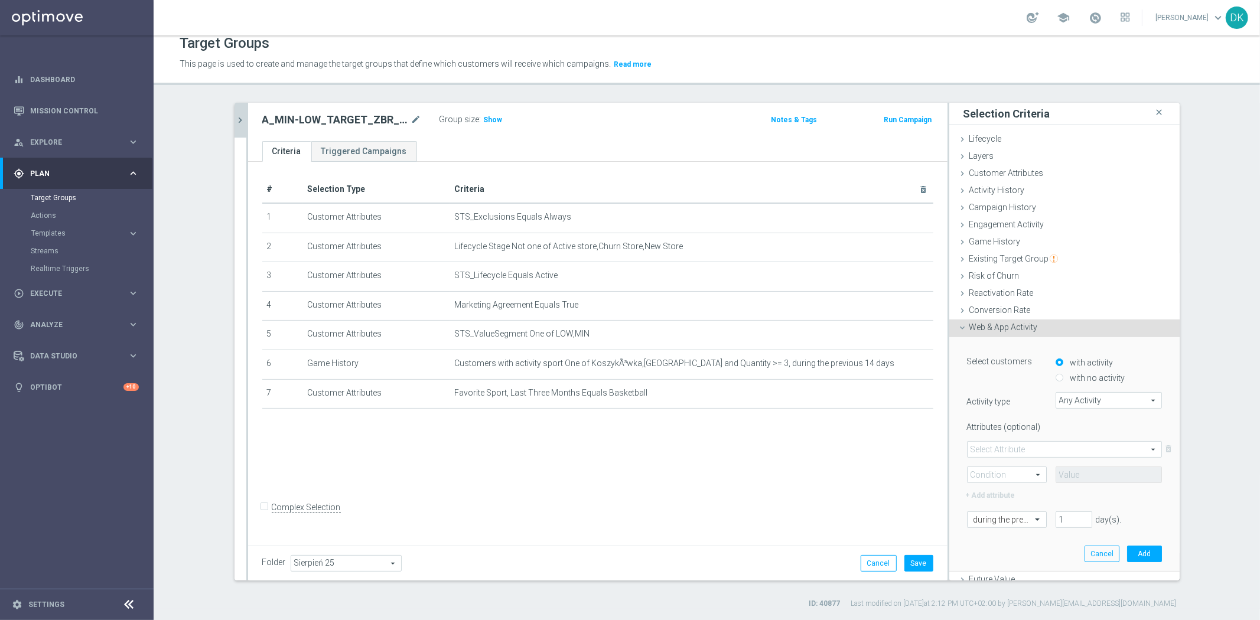
click at [1055, 376] on input "with no activity" at bounding box center [1059, 378] width 8 height 8
radio input "true"
click at [1077, 404] on span "Any Activity" at bounding box center [1108, 400] width 105 height 15
click at [0, 0] on input "search" at bounding box center [0, 0] width 0 height 0
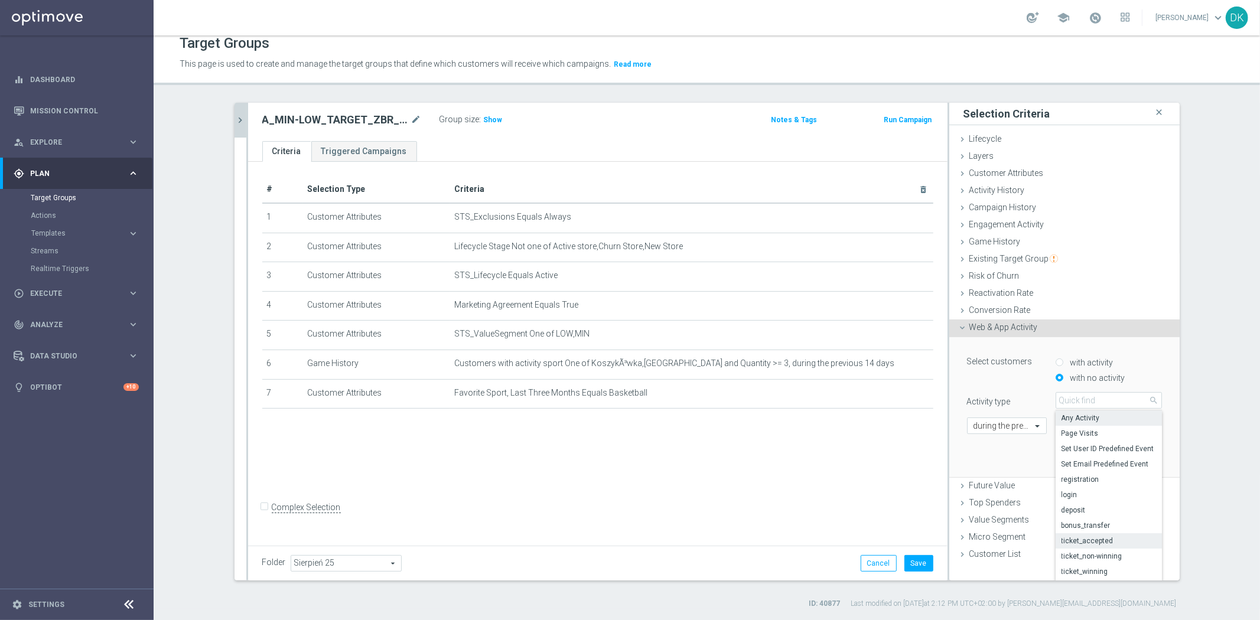
click at [1107, 539] on span "ticket_accepted" at bounding box center [1108, 540] width 94 height 9
type input "ticket_accepted"
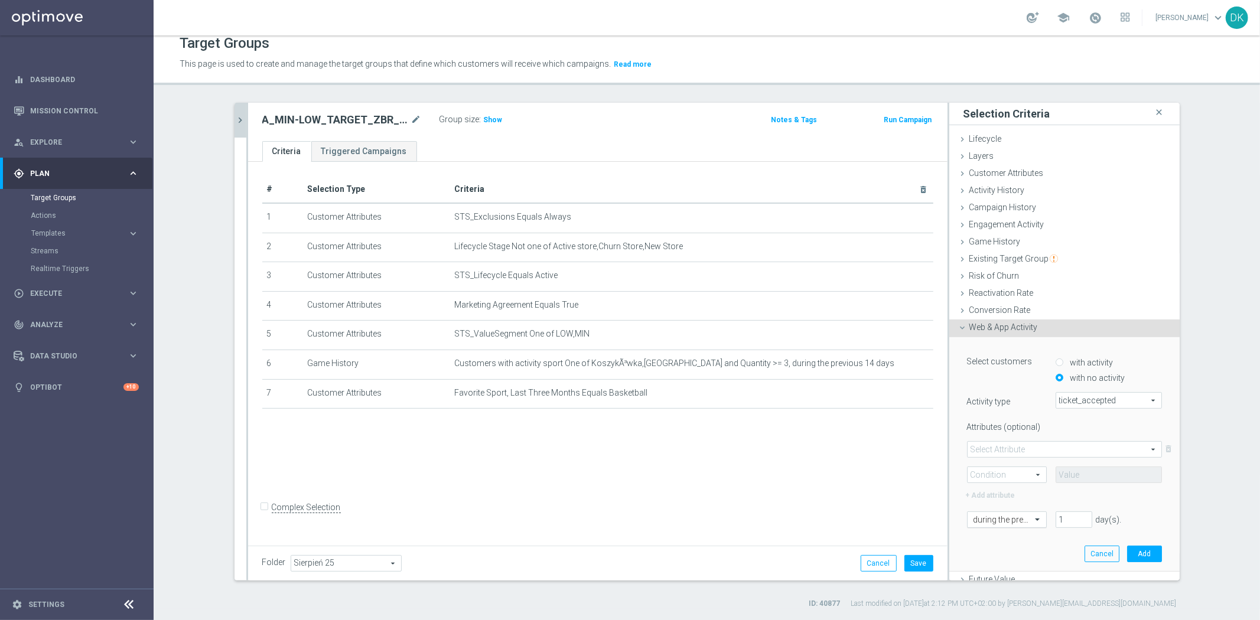
click at [1016, 521] on div at bounding box center [1006, 520] width 79 height 11
click at [1002, 465] on div "[DATE]" at bounding box center [1006, 462] width 67 height 19
click at [1127, 553] on button "Add" at bounding box center [1144, 554] width 35 height 17
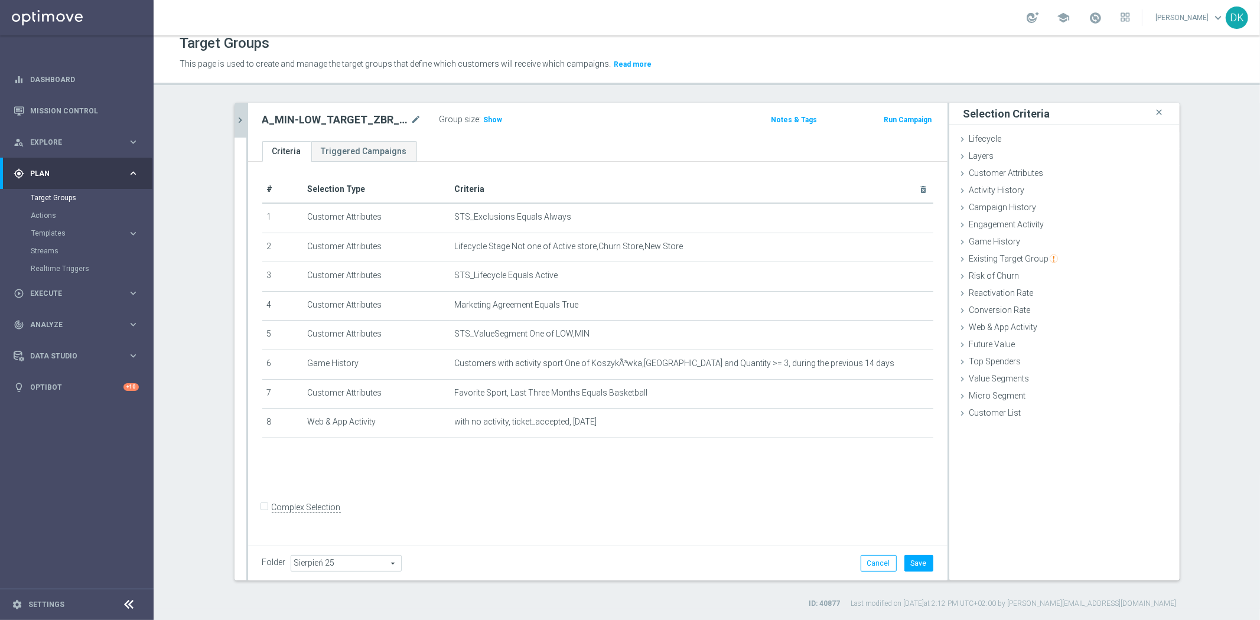
click at [759, 505] on div "# Selection Type Criteria delete_forever 1 Customer Attributes STS_Exclusions E…" at bounding box center [597, 352] width 699 height 380
click at [262, 516] on input "Complex Selection" at bounding box center [266, 509] width 8 height 17
checkbox input "true"
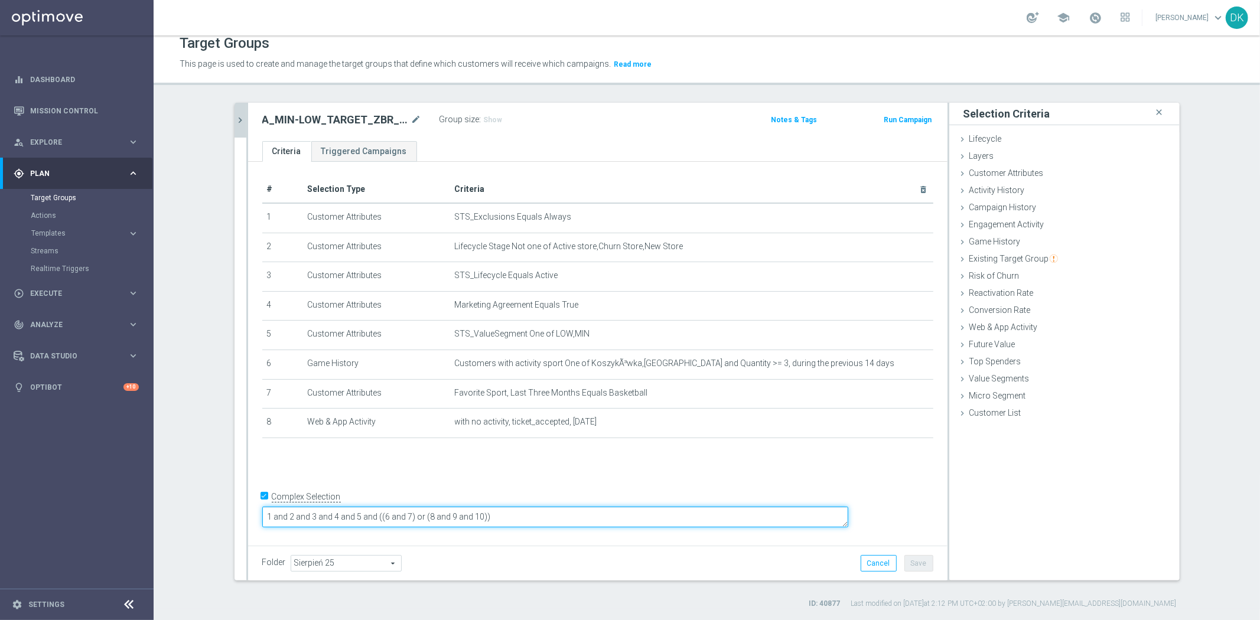
scroll to position [1, 0]
drag, startPoint x: 605, startPoint y: 516, endPoint x: 463, endPoint y: 534, distance: 142.8
click at [463, 534] on form "Complex Selection 1 and 2 and 3 and 4 and 5 and ((6 and 7) or (8 and 9 and 10))…" at bounding box center [597, 515] width 671 height 54
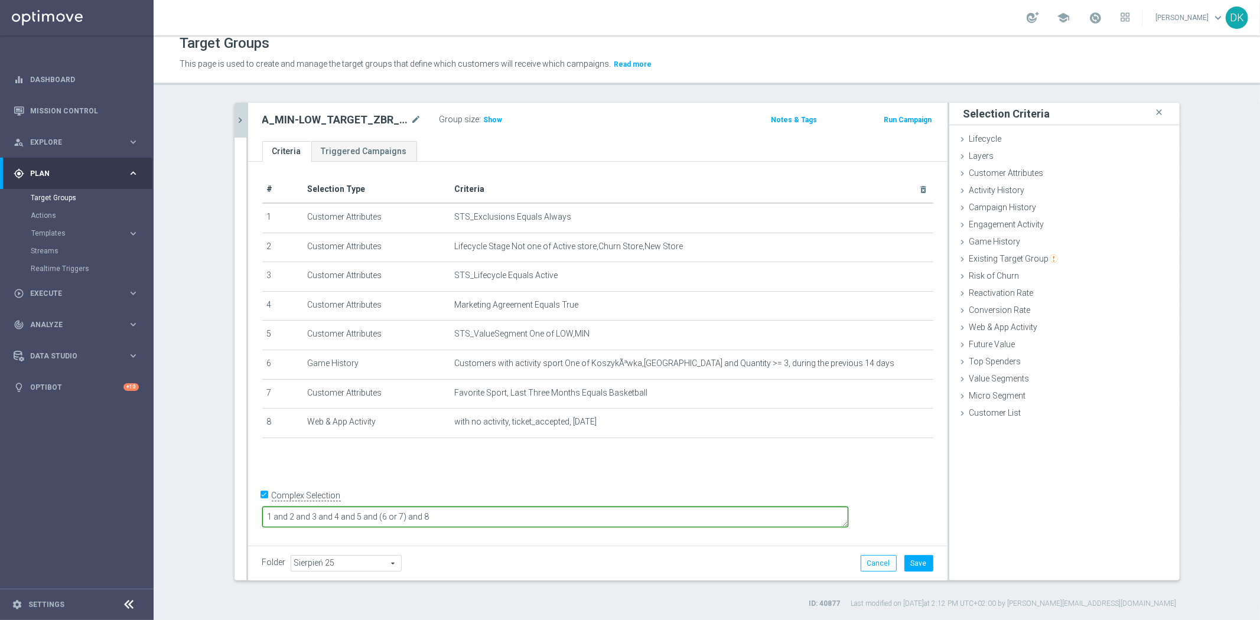
type textarea "1 and 2 and 3 and 4 and 5 and (6 or 7) and 8"
click at [476, 544] on div "# Selection Type Criteria delete_forever 1 Customer Attributes STS_Exclusions E…" at bounding box center [597, 354] width 699 height 384
click at [907, 563] on button "Save" at bounding box center [918, 563] width 29 height 17
click at [78, 112] on link "Mission Control" at bounding box center [84, 110] width 109 height 31
